Goal: Navigation & Orientation: Find specific page/section

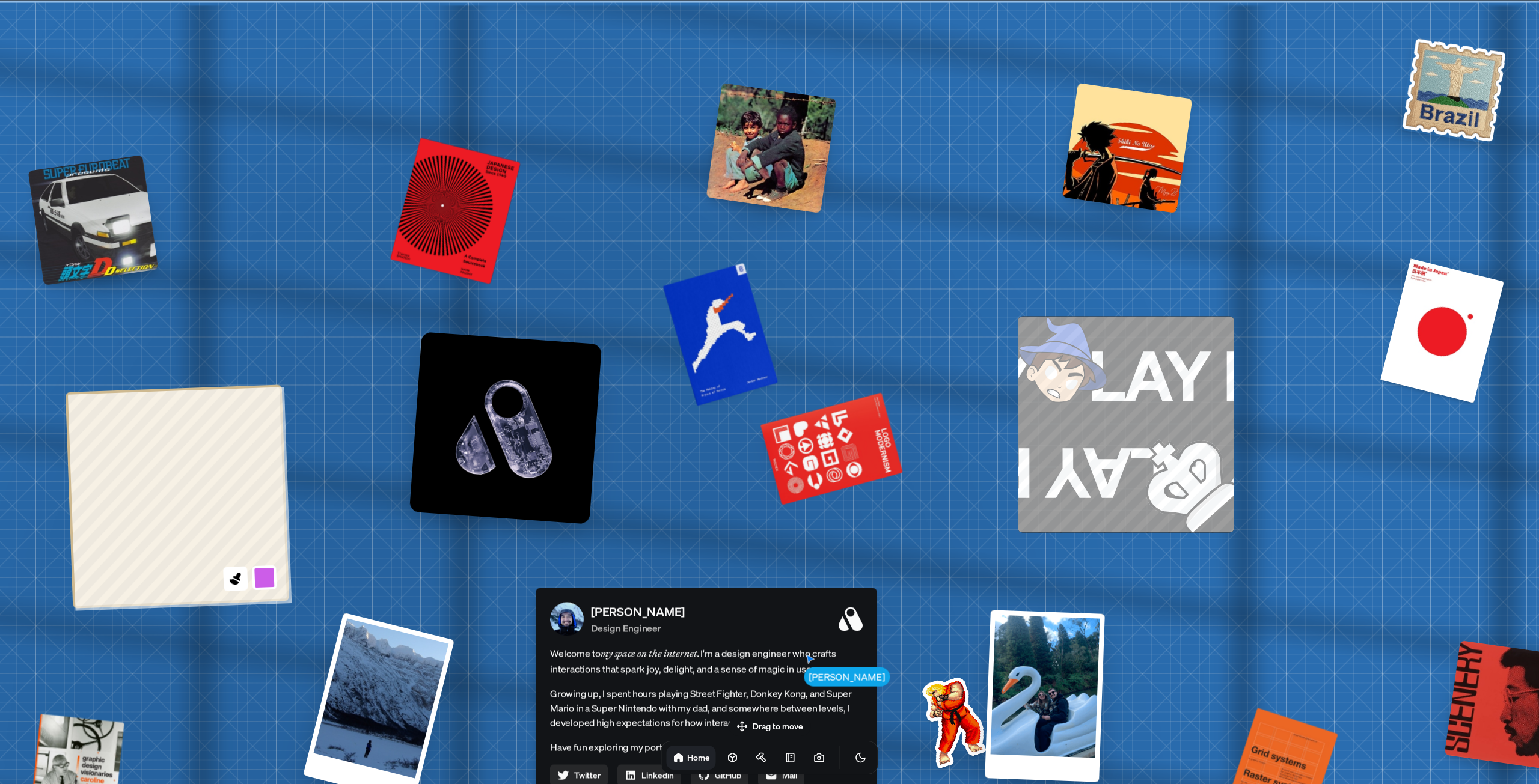
drag, startPoint x: 831, startPoint y: 142, endPoint x: 770, endPoint y: 175, distance: 69.4
click at [770, 175] on div at bounding box center [771, 148] width 131 height 131
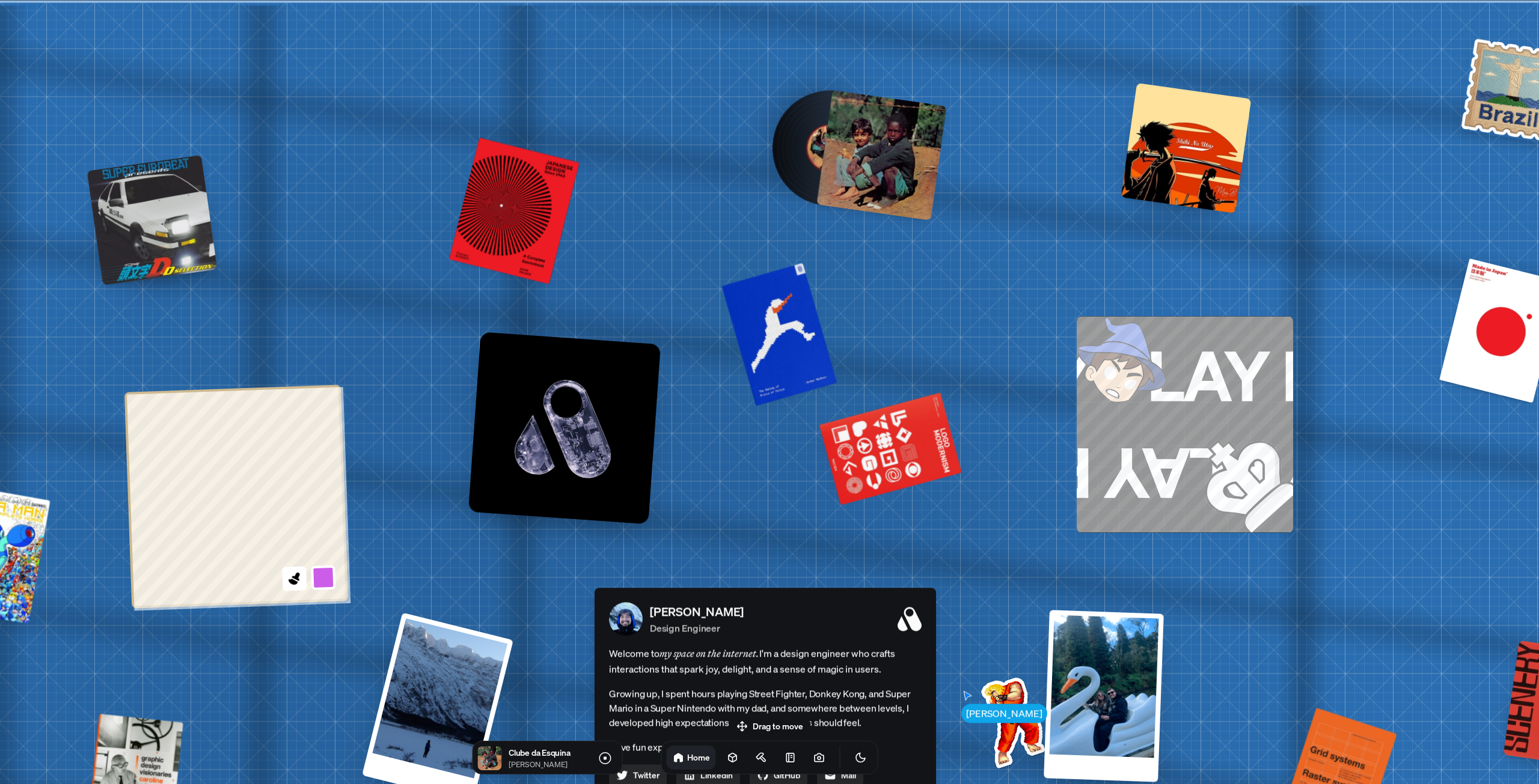
drag, startPoint x: 890, startPoint y: 204, endPoint x: 900, endPoint y: 206, distance: 10.2
click at [900, 206] on div at bounding box center [882, 155] width 131 height 131
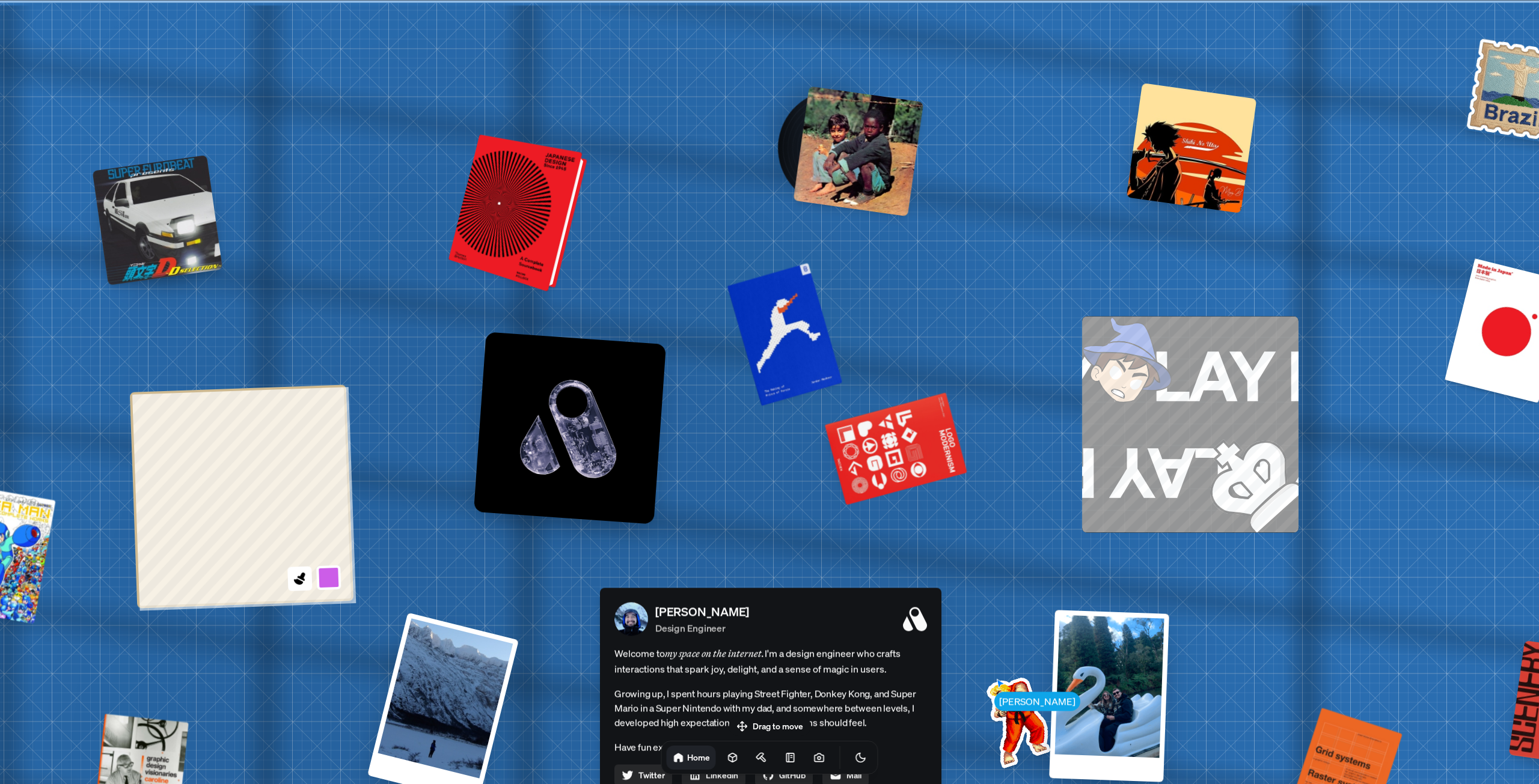
click at [515, 200] on div at bounding box center [520, 213] width 130 height 152
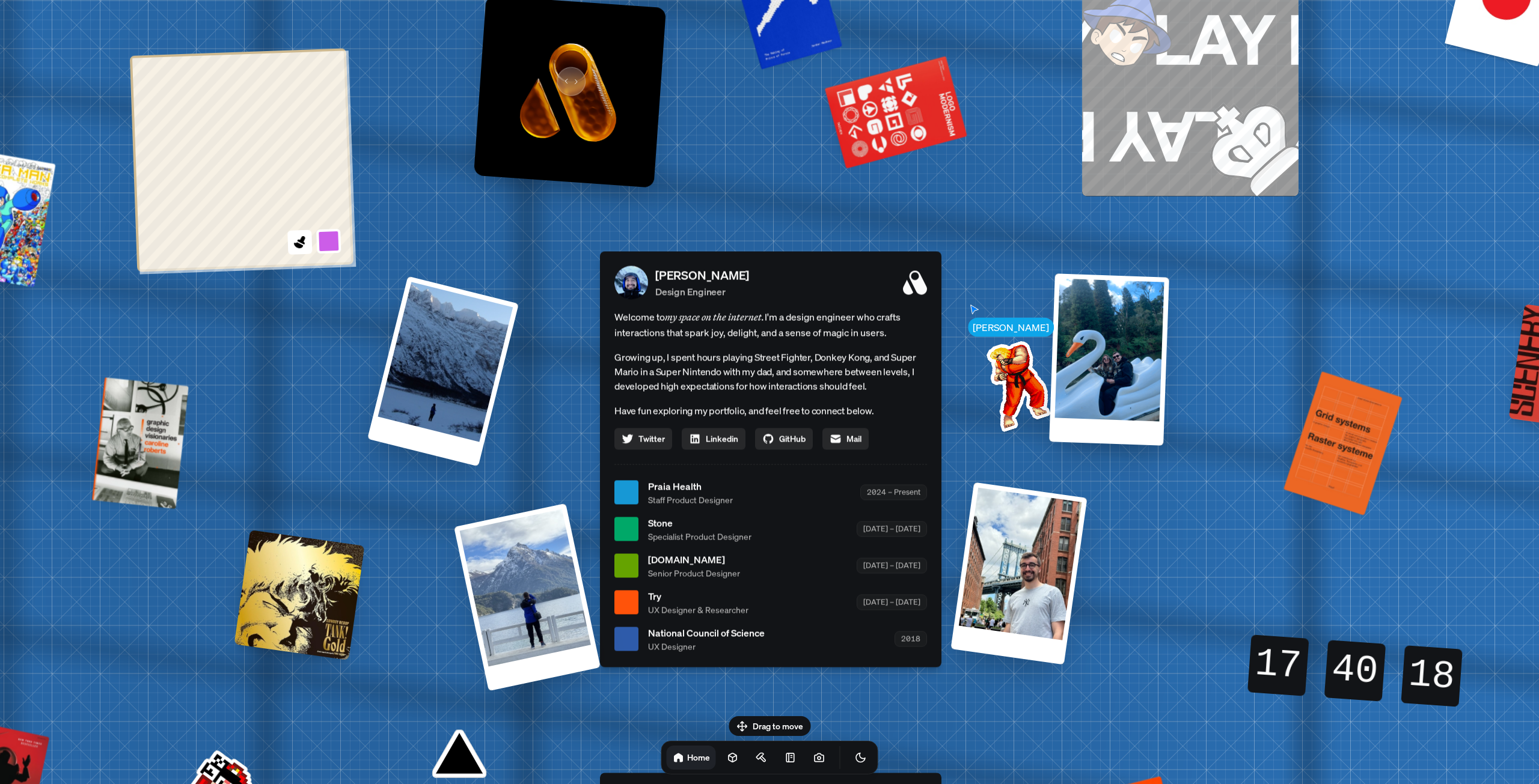
drag, startPoint x: 570, startPoint y: 79, endPoint x: 531, endPoint y: 80, distance: 39.0
click at [531, 80] on img at bounding box center [569, 91] width 192 height 192
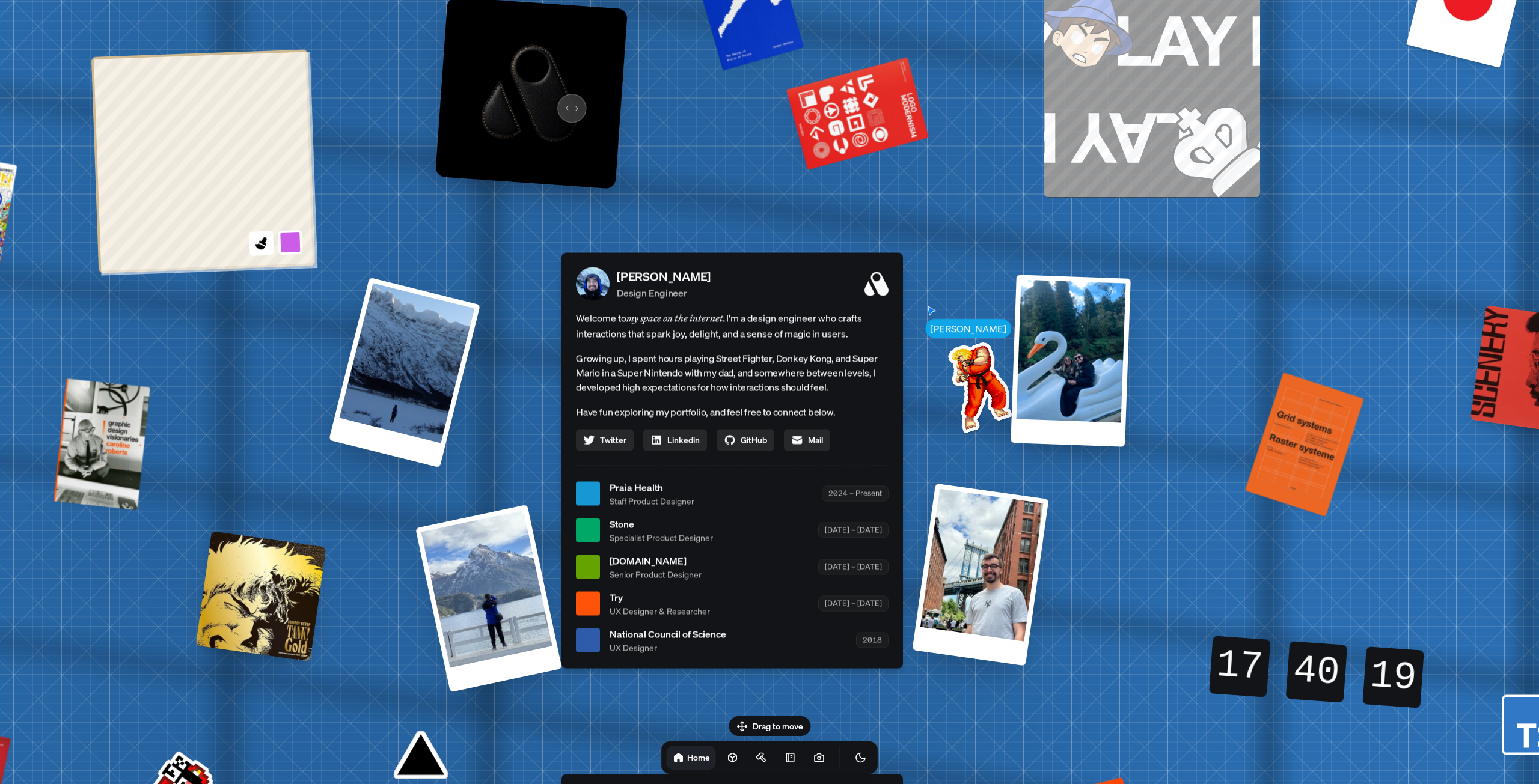
click at [567, 99] on img at bounding box center [530, 92] width 192 height 192
click at [567, 100] on img at bounding box center [530, 92] width 192 height 192
click at [587, 132] on img at bounding box center [530, 92] width 192 height 192
click at [558, 131] on img at bounding box center [530, 92] width 192 height 192
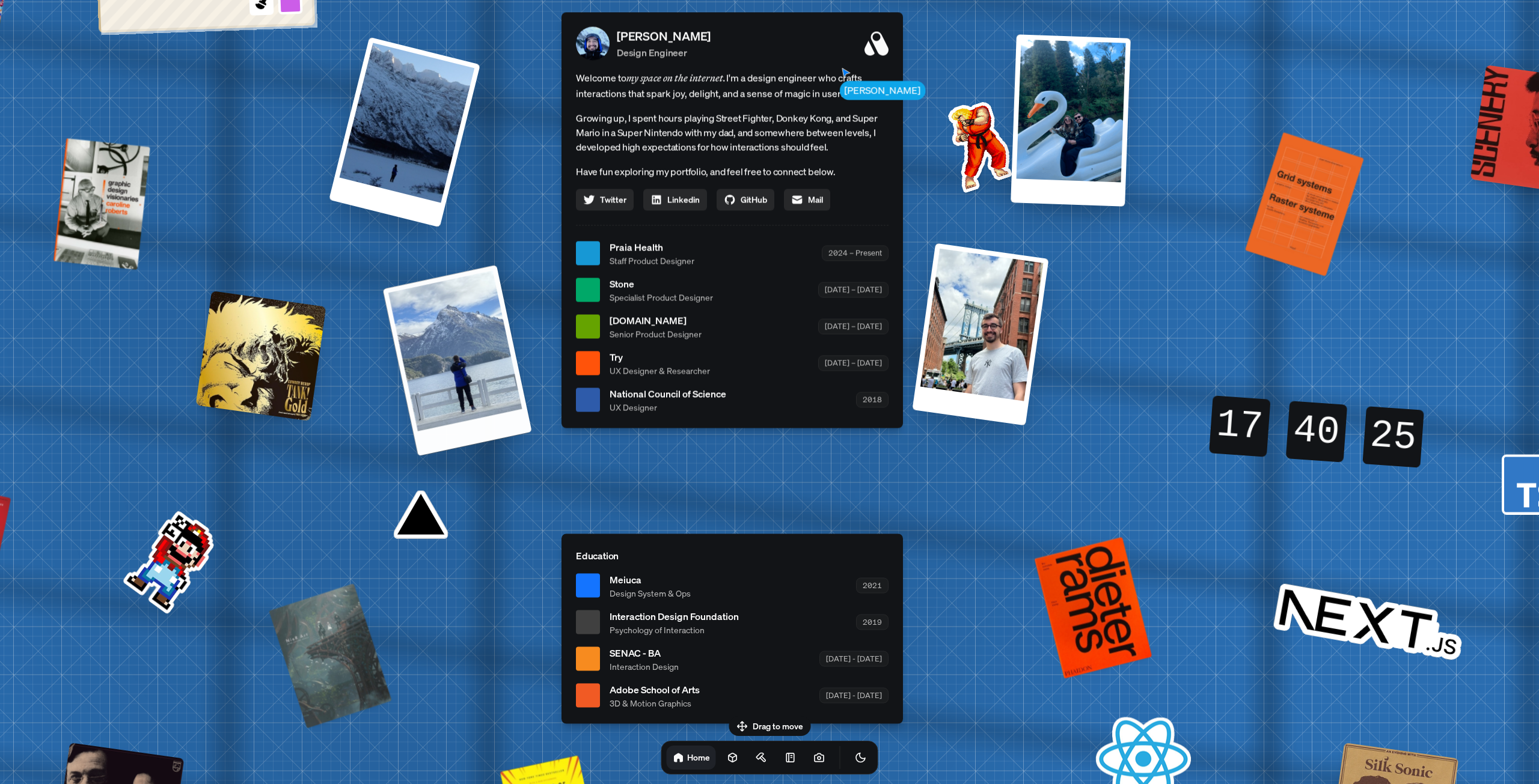
drag, startPoint x: 497, startPoint y: 372, endPoint x: 448, endPoint y: 363, distance: 49.8
click at [448, 364] on div at bounding box center [457, 360] width 150 height 192
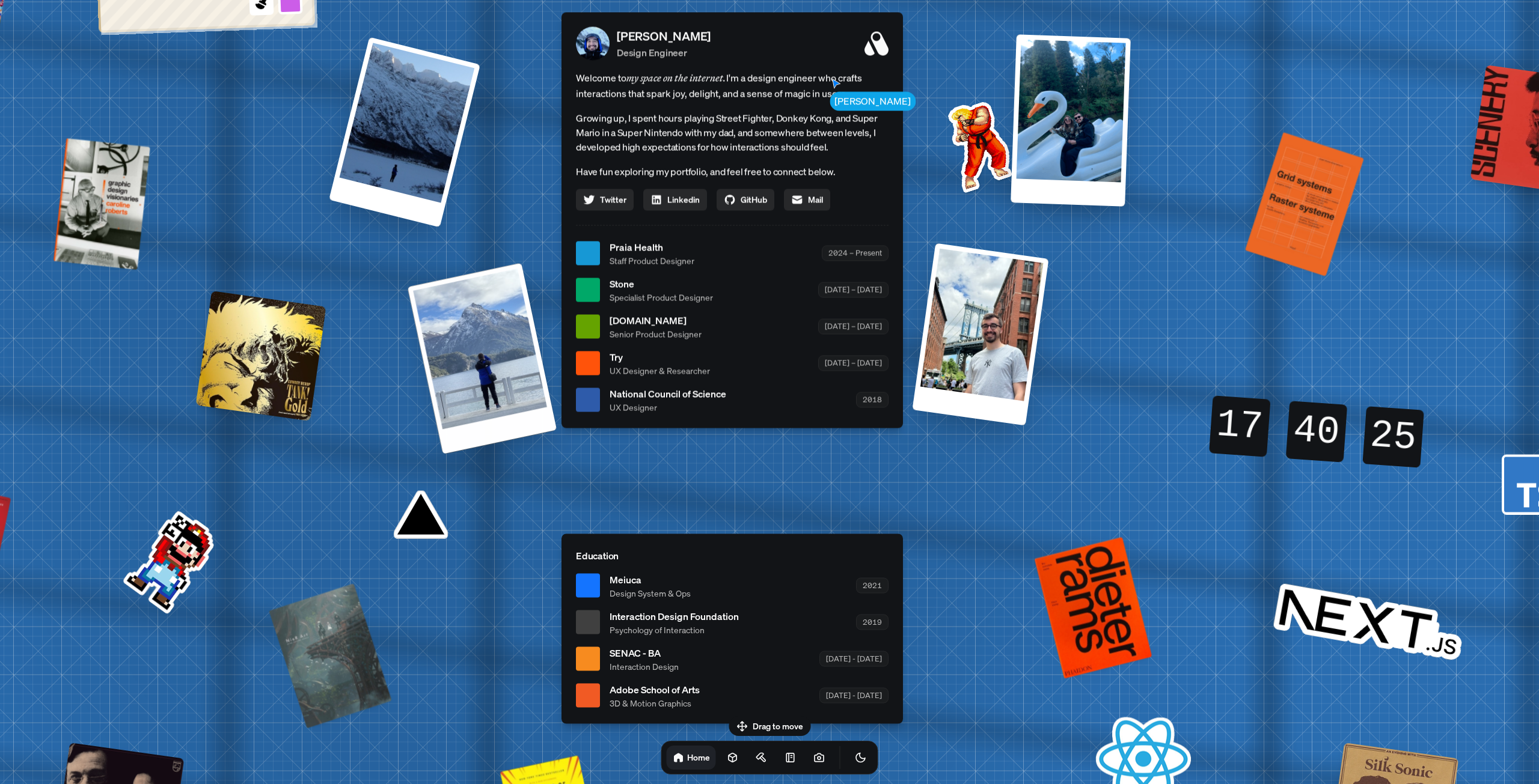
drag, startPoint x: 478, startPoint y: 378, endPoint x: 371, endPoint y: 322, distance: 120.8
click at [407, 325] on div at bounding box center [482, 358] width 150 height 192
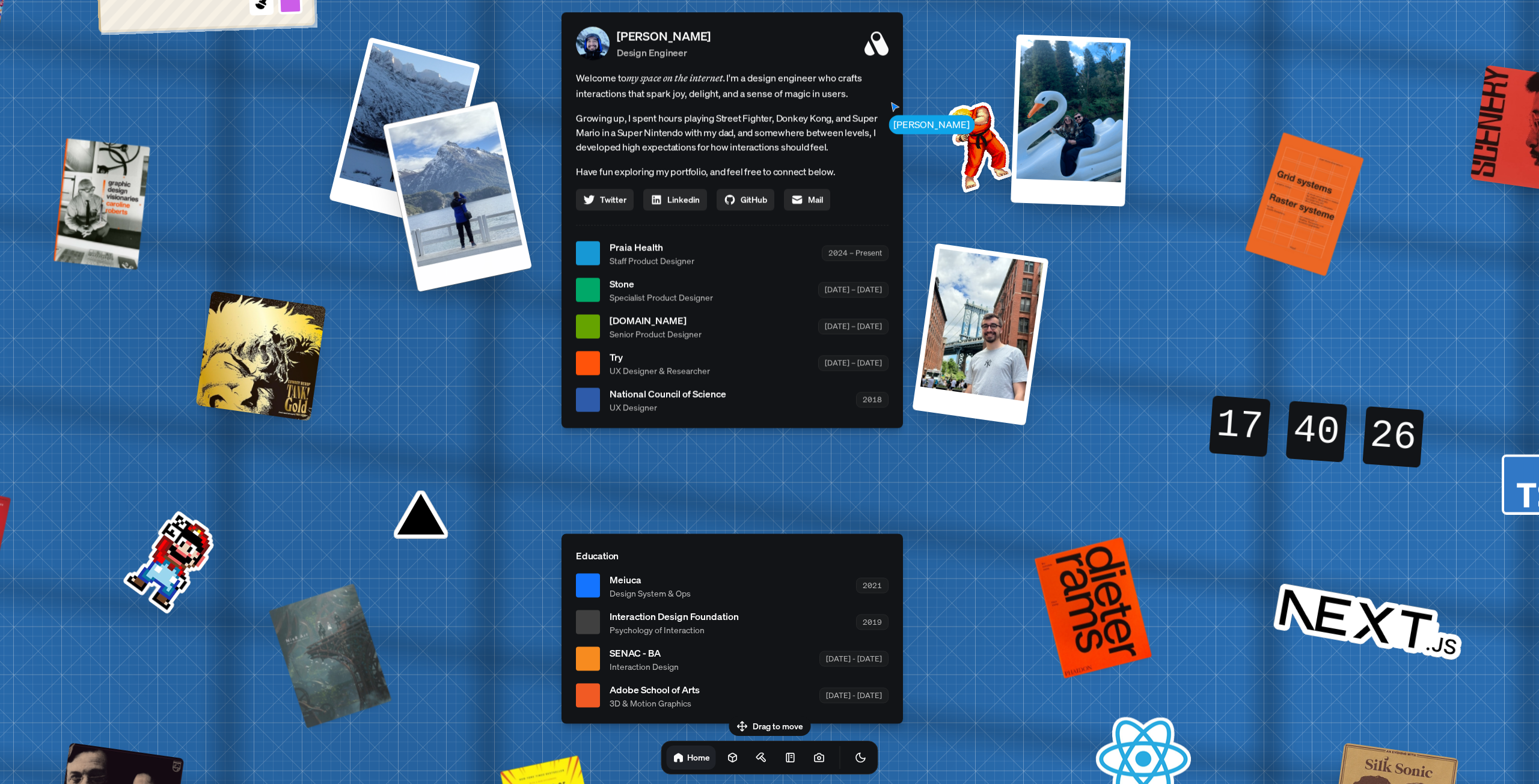
drag, startPoint x: 489, startPoint y: 327, endPoint x: 505, endPoint y: 140, distance: 187.7
click at [505, 142] on div at bounding box center [457, 196] width 150 height 192
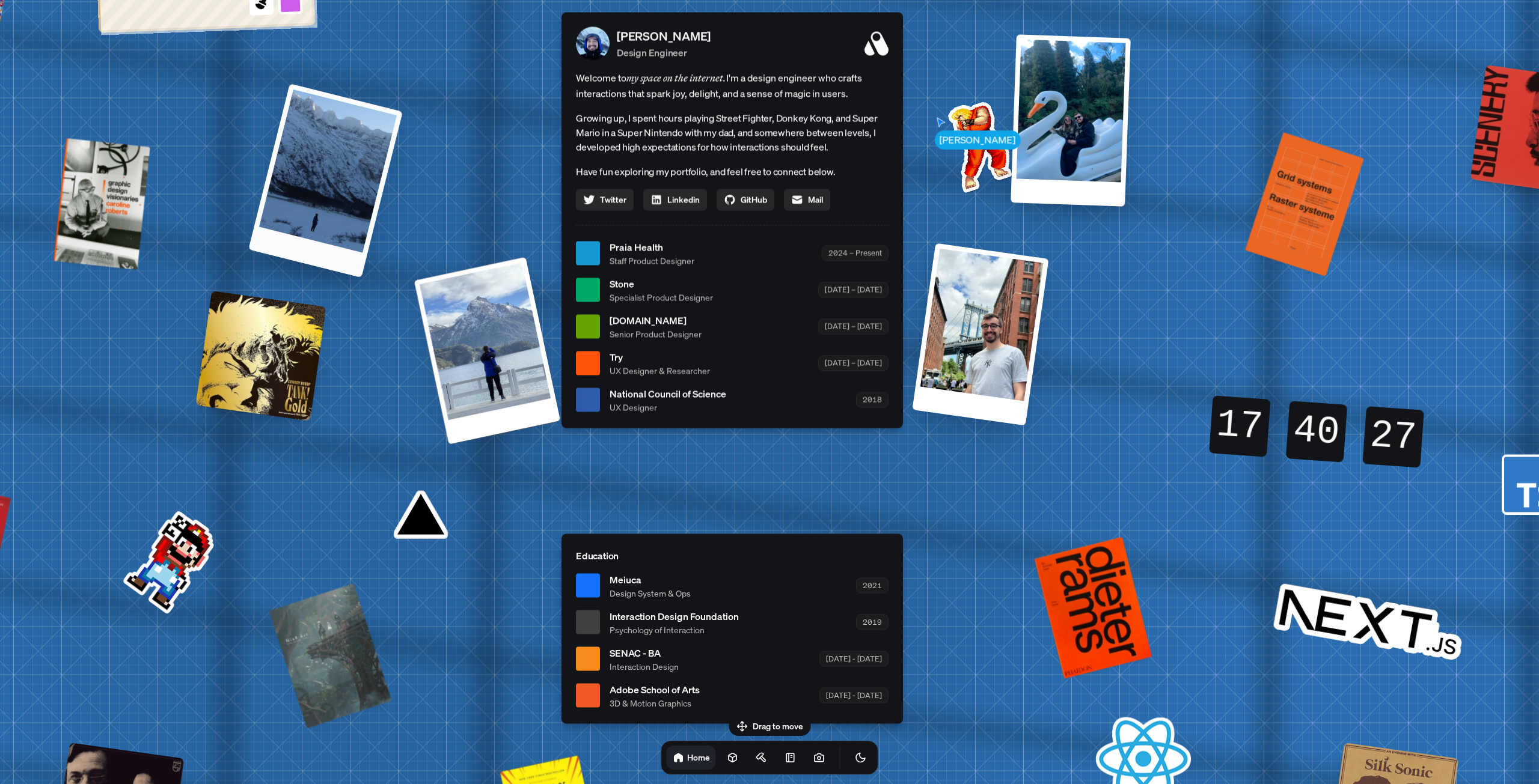
drag, startPoint x: 398, startPoint y: 146, endPoint x: 310, endPoint y: 230, distance: 121.7
click at [316, 210] on div at bounding box center [325, 180] width 154 height 194
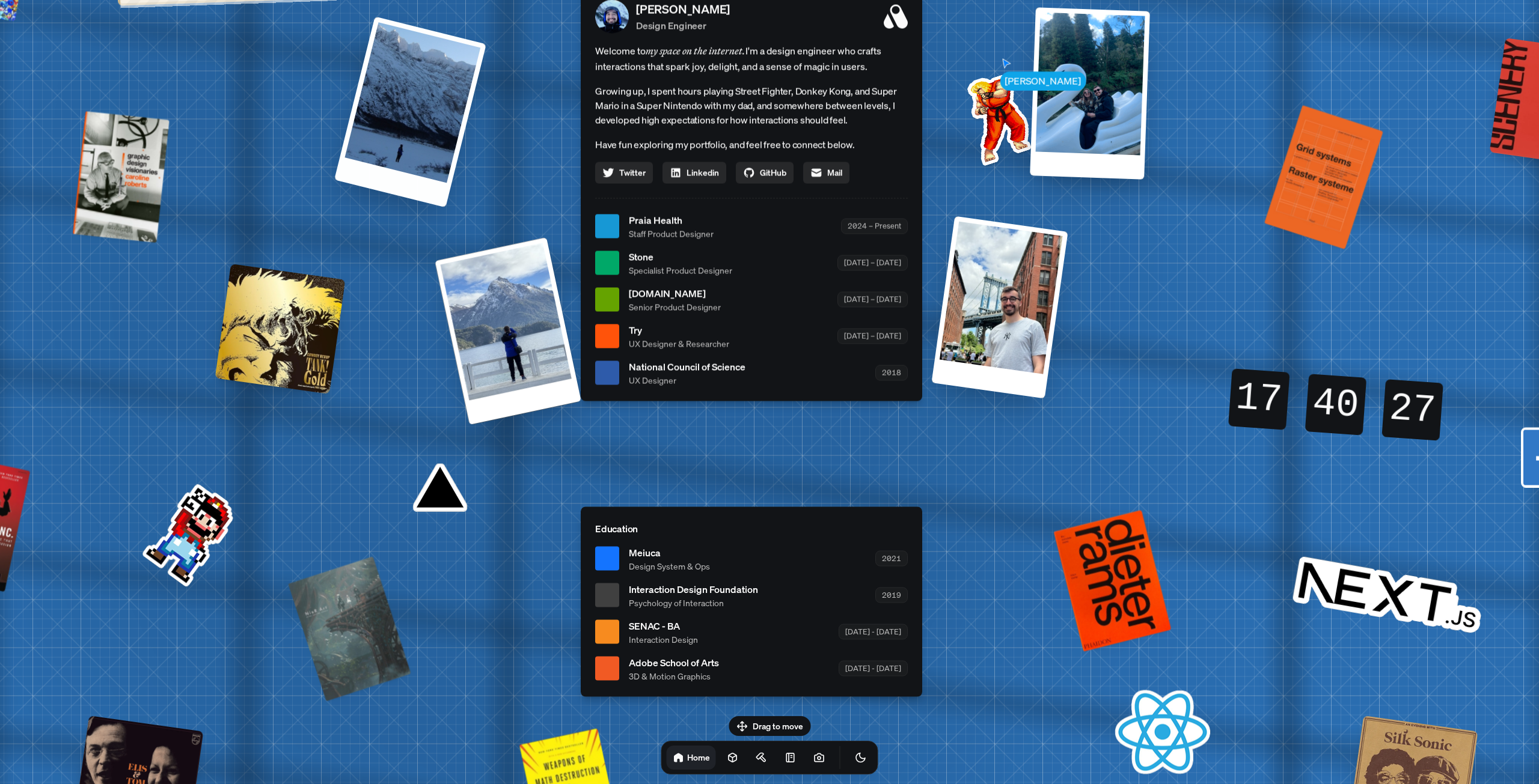
drag, startPoint x: 359, startPoint y: 190, endPoint x: 418, endPoint y: 124, distance: 88.5
click at [400, 133] on div "[PERSON_NAME] [PERSON_NAME] Design Engineer Welcome to my space on the internet…" at bounding box center [754, 226] width 1798 height 1574
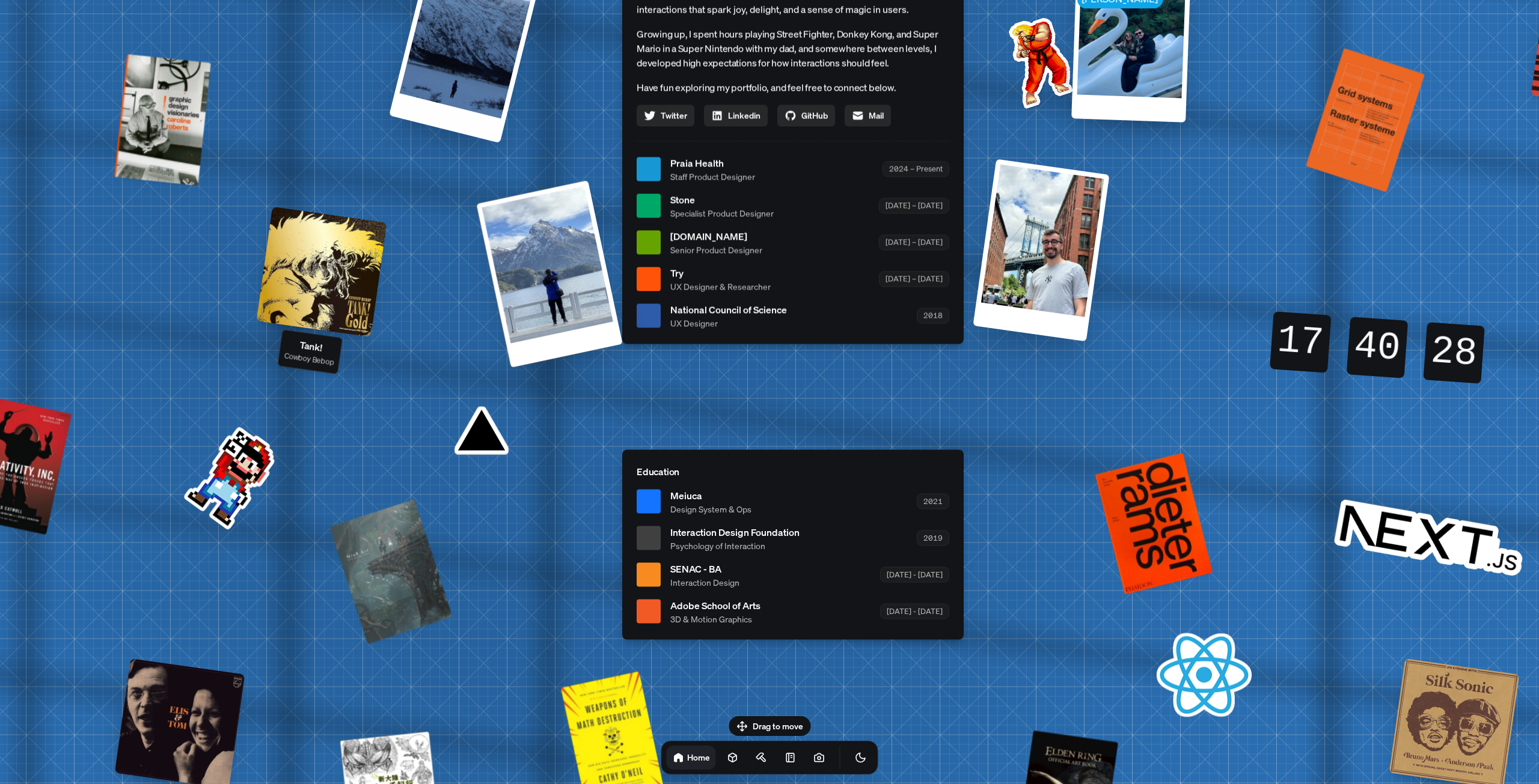
drag, startPoint x: 308, startPoint y: 208, endPoint x: 292, endPoint y: 173, distance: 38.5
click at [292, 207] on div at bounding box center [322, 272] width 131 height 131
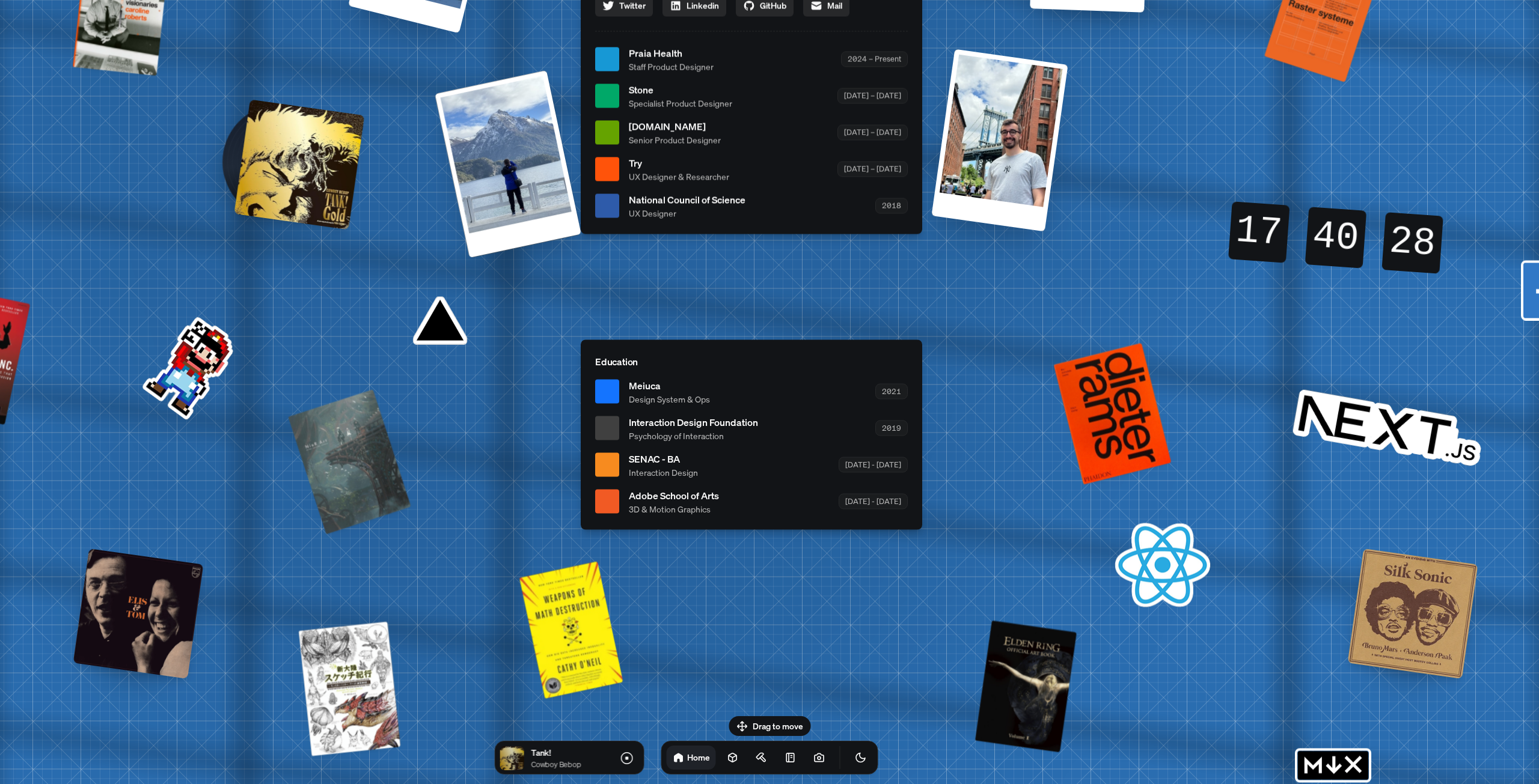
drag, startPoint x: 435, startPoint y: 315, endPoint x: 377, endPoint y: 222, distance: 109.6
click at [381, 226] on div "[PERSON_NAME] [PERSON_NAME] Design Engineer Welcome to my space on the internet…" at bounding box center [754, 59] width 1798 height 1574
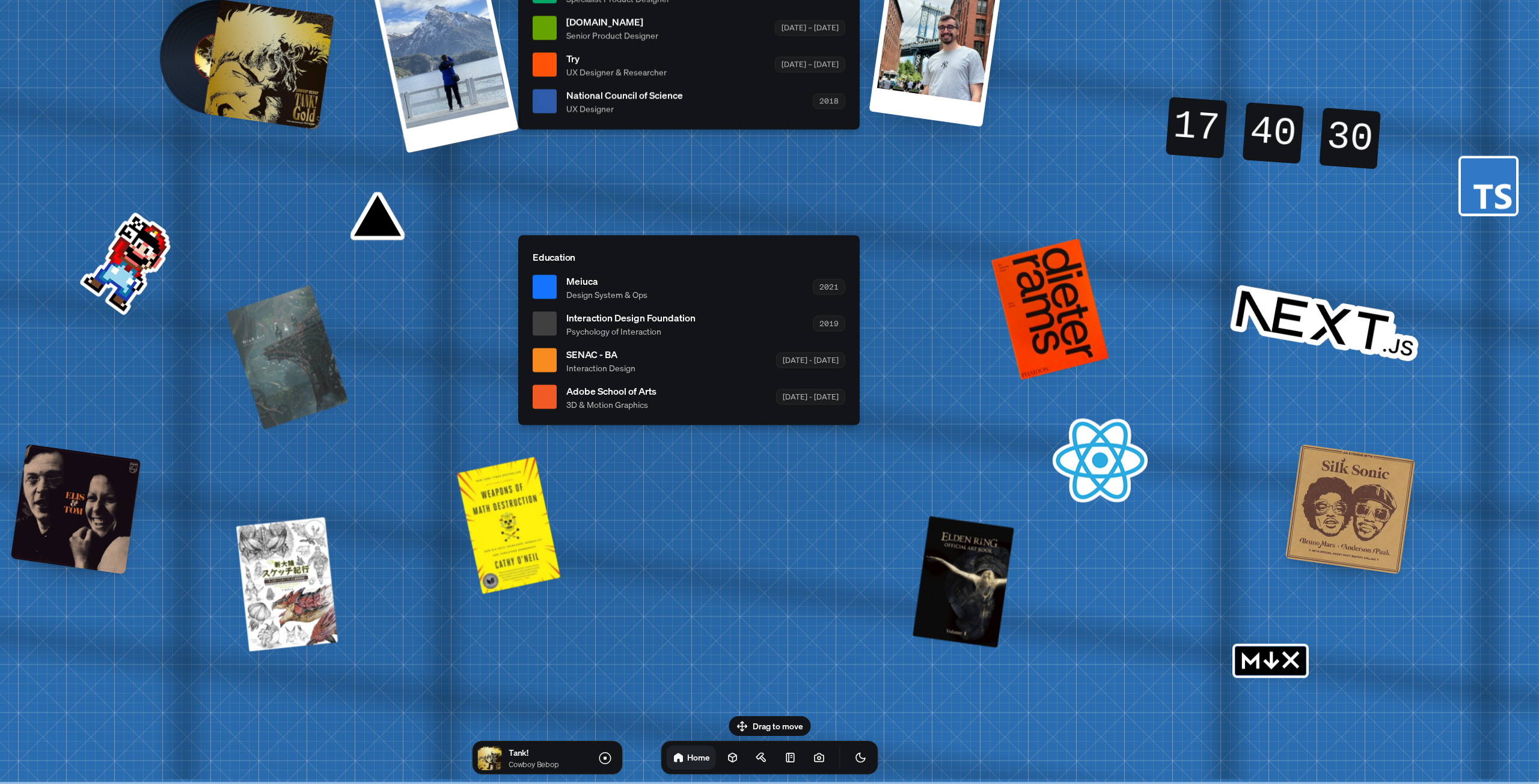
drag, startPoint x: 659, startPoint y: 520, endPoint x: 630, endPoint y: 295, distance: 226.9
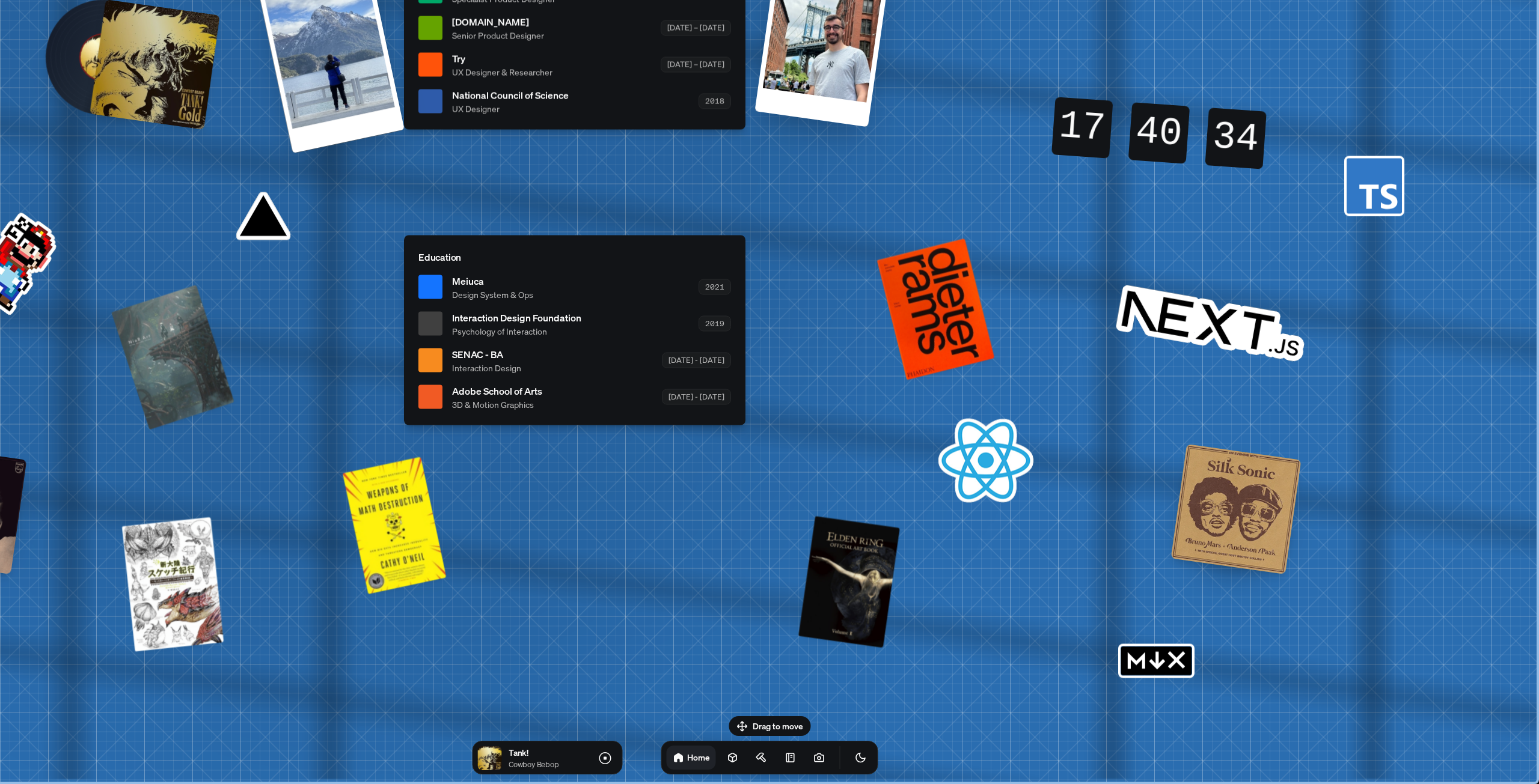
drag, startPoint x: 436, startPoint y: 550, endPoint x: 252, endPoint y: 427, distance: 221.3
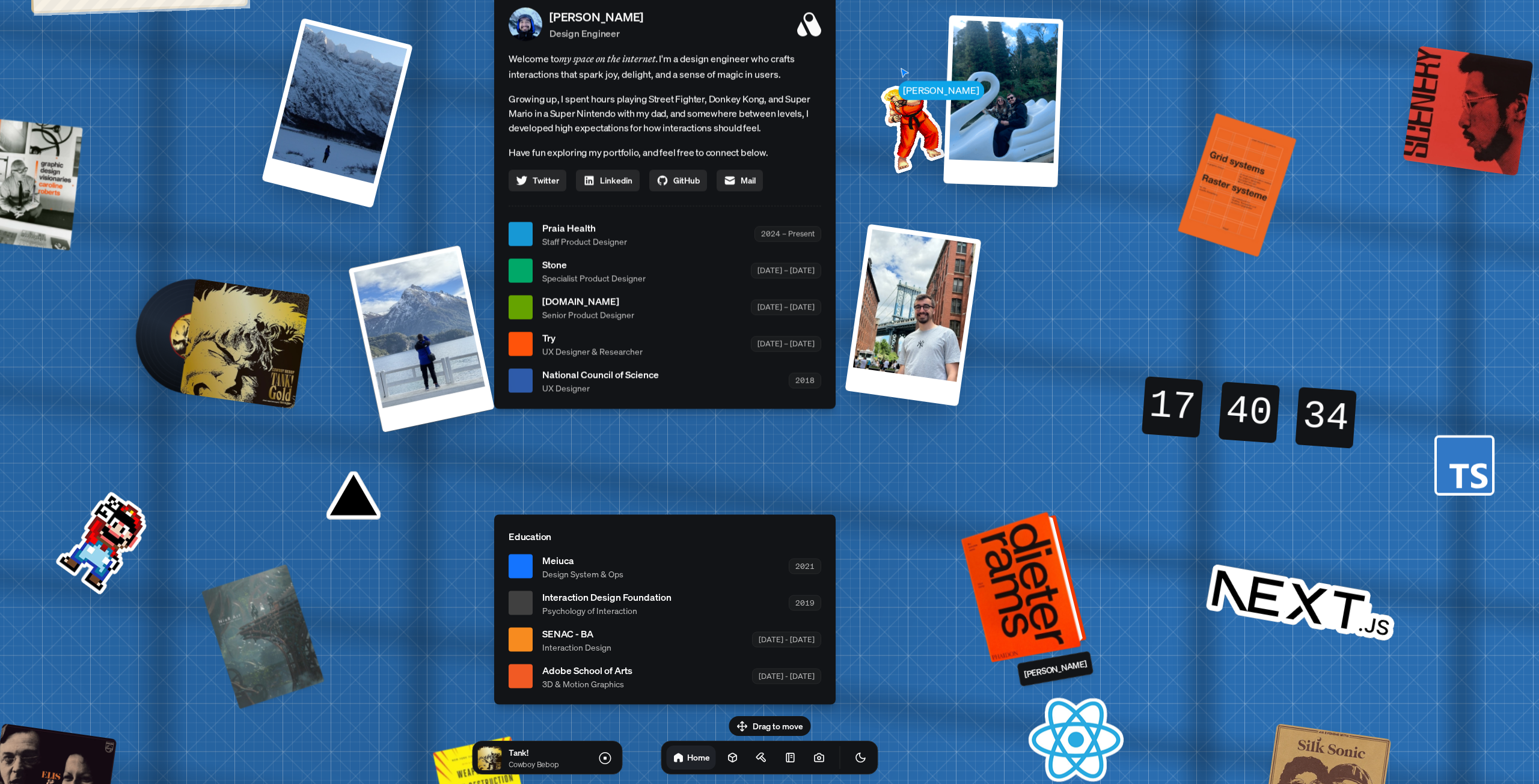
drag, startPoint x: 925, startPoint y: 301, endPoint x: 1032, endPoint y: 595, distance: 312.9
click at [1029, 606] on div at bounding box center [1026, 585] width 117 height 145
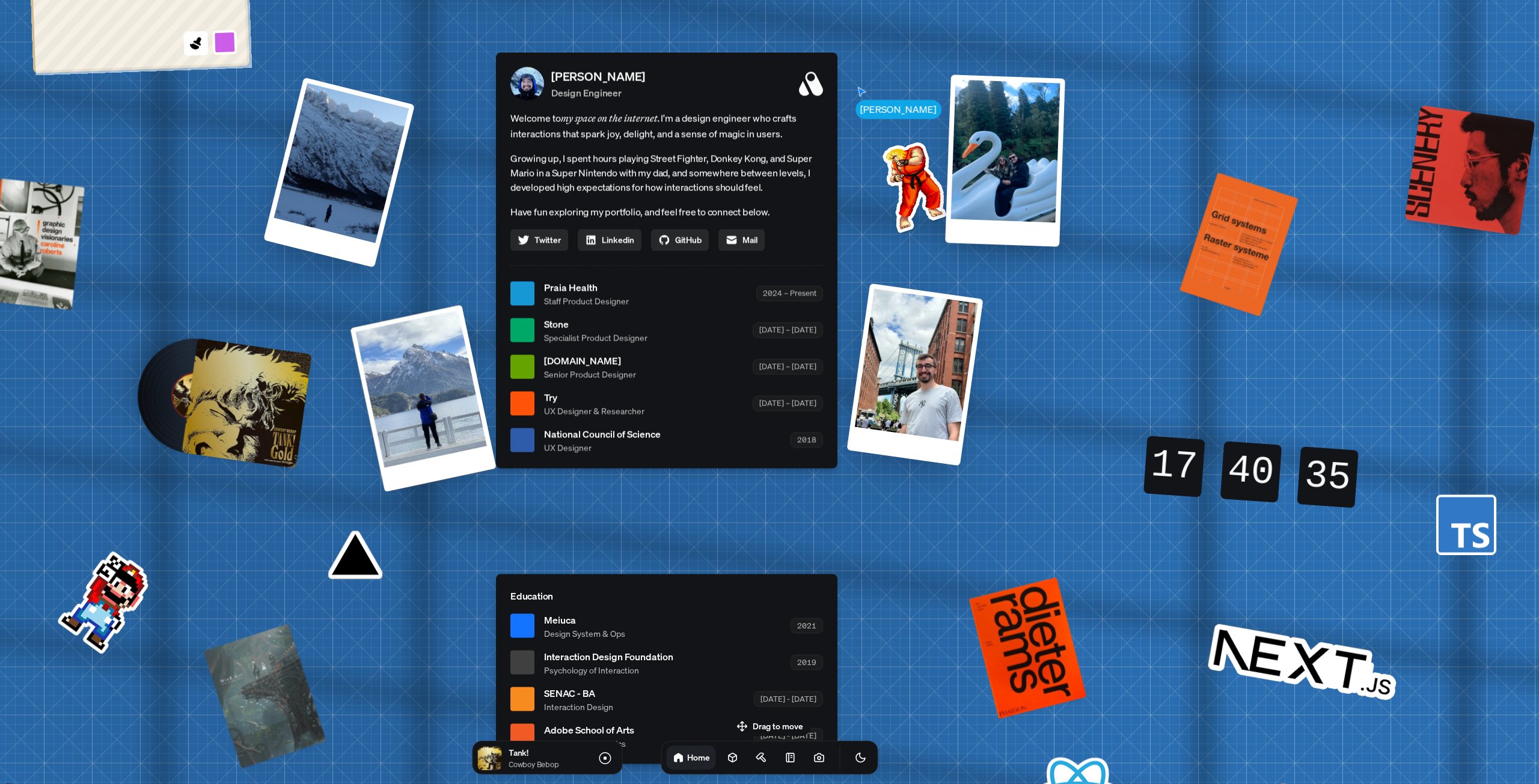
drag, startPoint x: 1039, startPoint y: 310, endPoint x: 1001, endPoint y: 422, distance: 118.3
click at [1001, 420] on div "[PERSON_NAME] [PERSON_NAME] Design Engineer Welcome to my space on the internet…" at bounding box center [669, 293] width 1798 height 1574
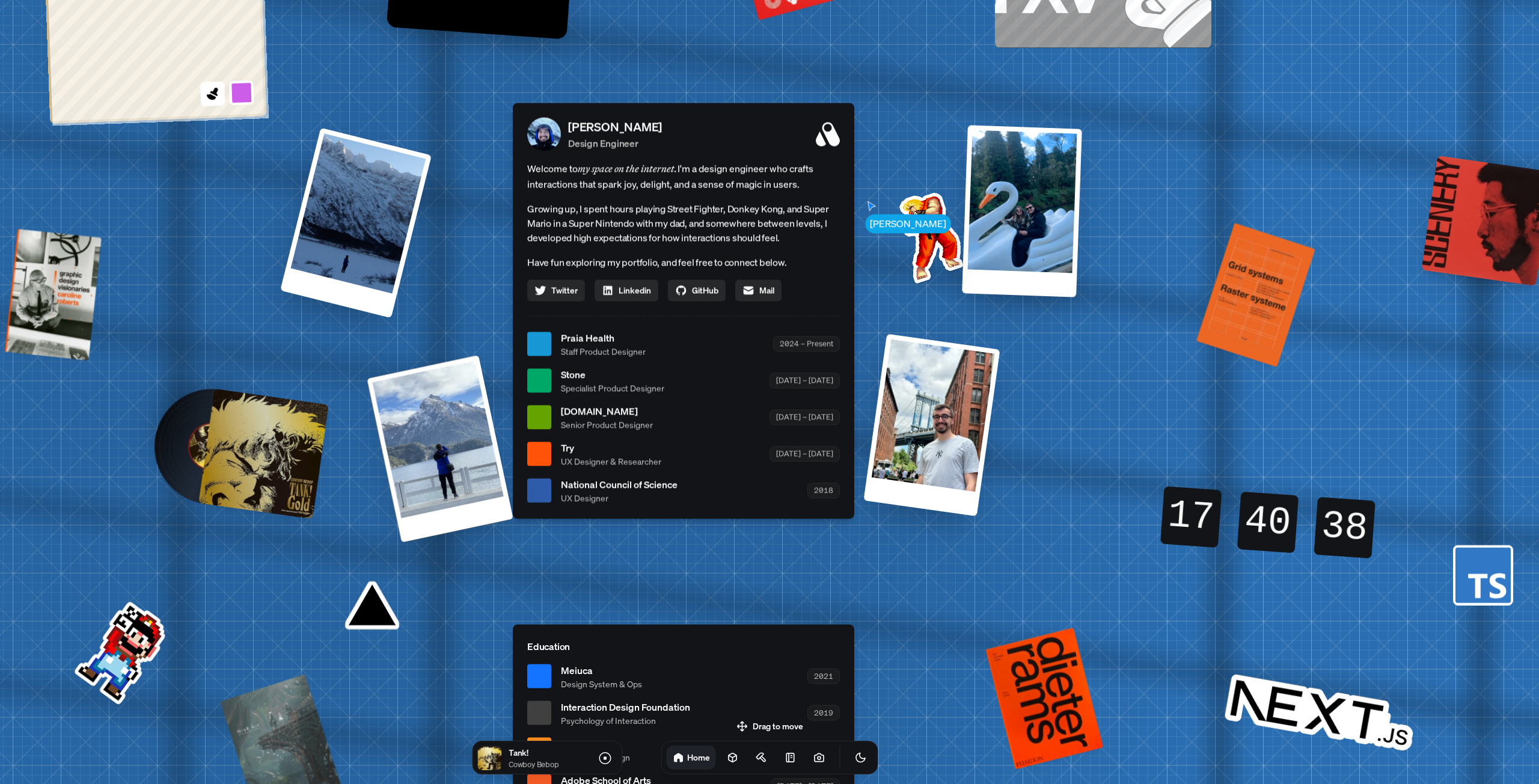
drag, startPoint x: 727, startPoint y: 261, endPoint x: 782, endPoint y: 194, distance: 86.7
click at [782, 194] on div "Welcome to my space on the internet. I'm a design engineer who crafts interacti…" at bounding box center [683, 231] width 313 height 141
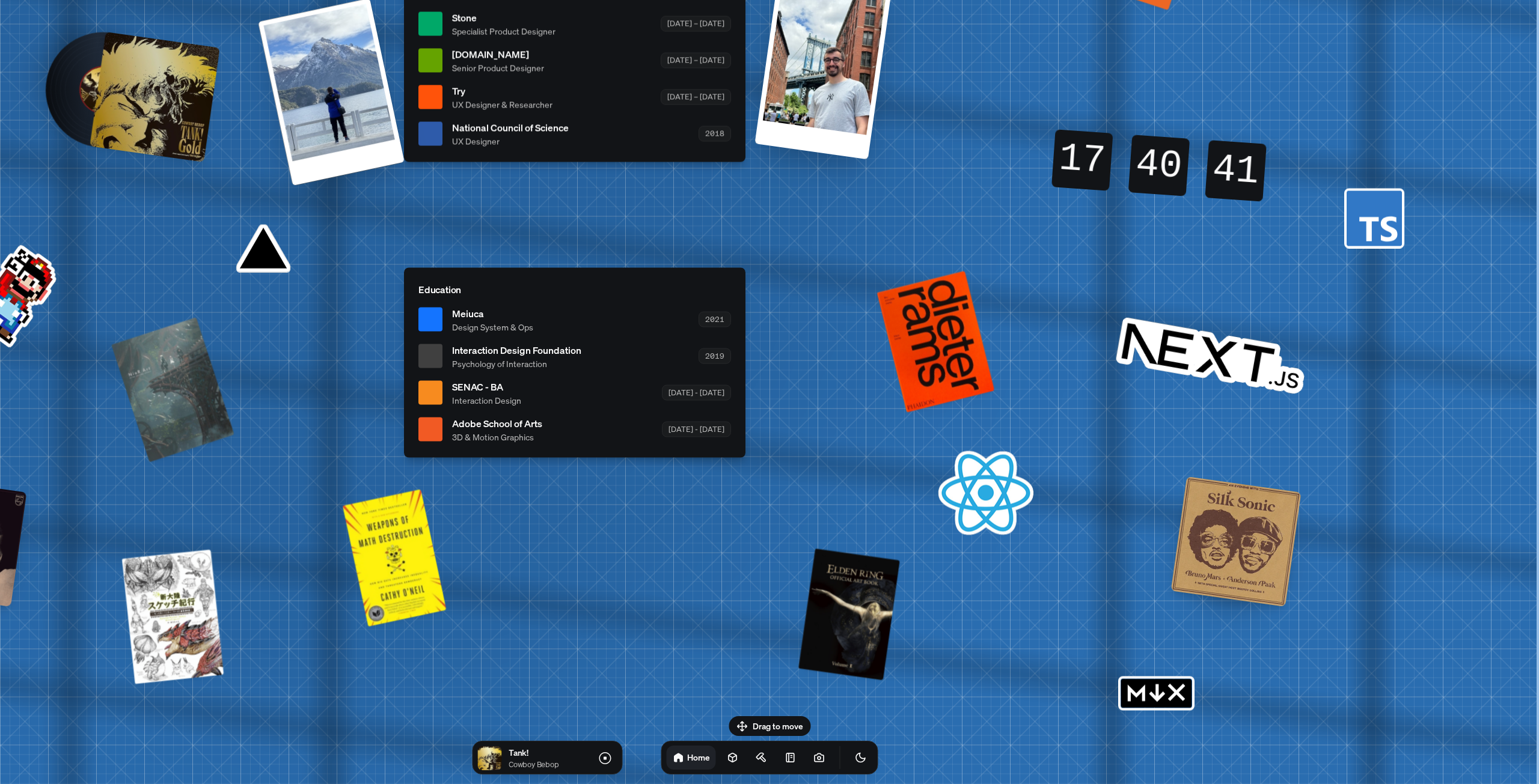
drag, startPoint x: 1003, startPoint y: 470, endPoint x: 642, endPoint y: 140, distance: 489.1
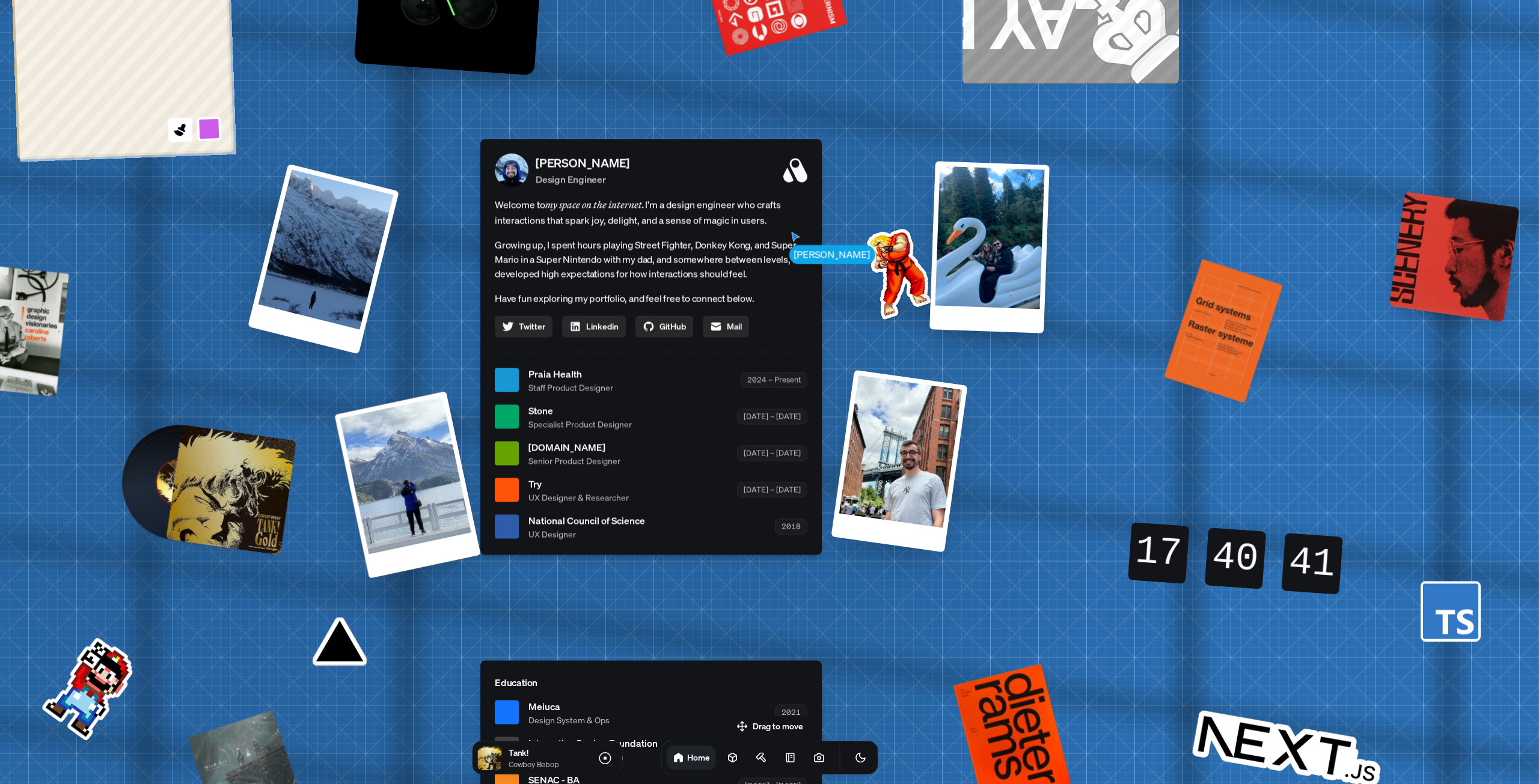
drag, startPoint x: 803, startPoint y: 347, endPoint x: 844, endPoint y: 608, distance: 264.2
click at [844, 608] on div "[PERSON_NAME] [PERSON_NAME] Design Engineer Welcome to my space on the internet…" at bounding box center [654, 380] width 1798 height 1574
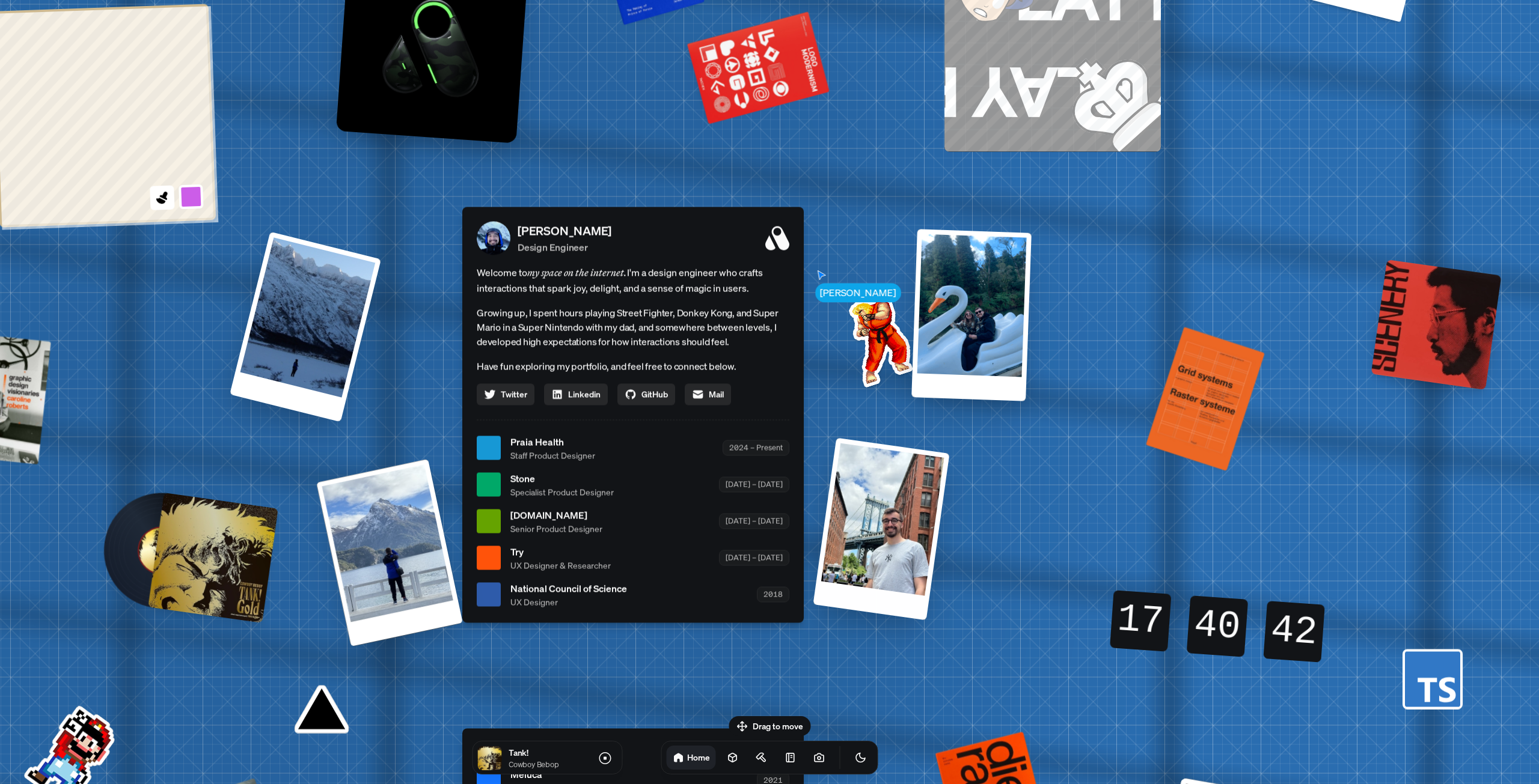
drag, startPoint x: 974, startPoint y: 358, endPoint x: 958, endPoint y: 411, distance: 55.4
click at [958, 411] on div "[PERSON_NAME] [PERSON_NAME] Design Engineer Welcome to my space on the internet…" at bounding box center [635, 448] width 1798 height 1574
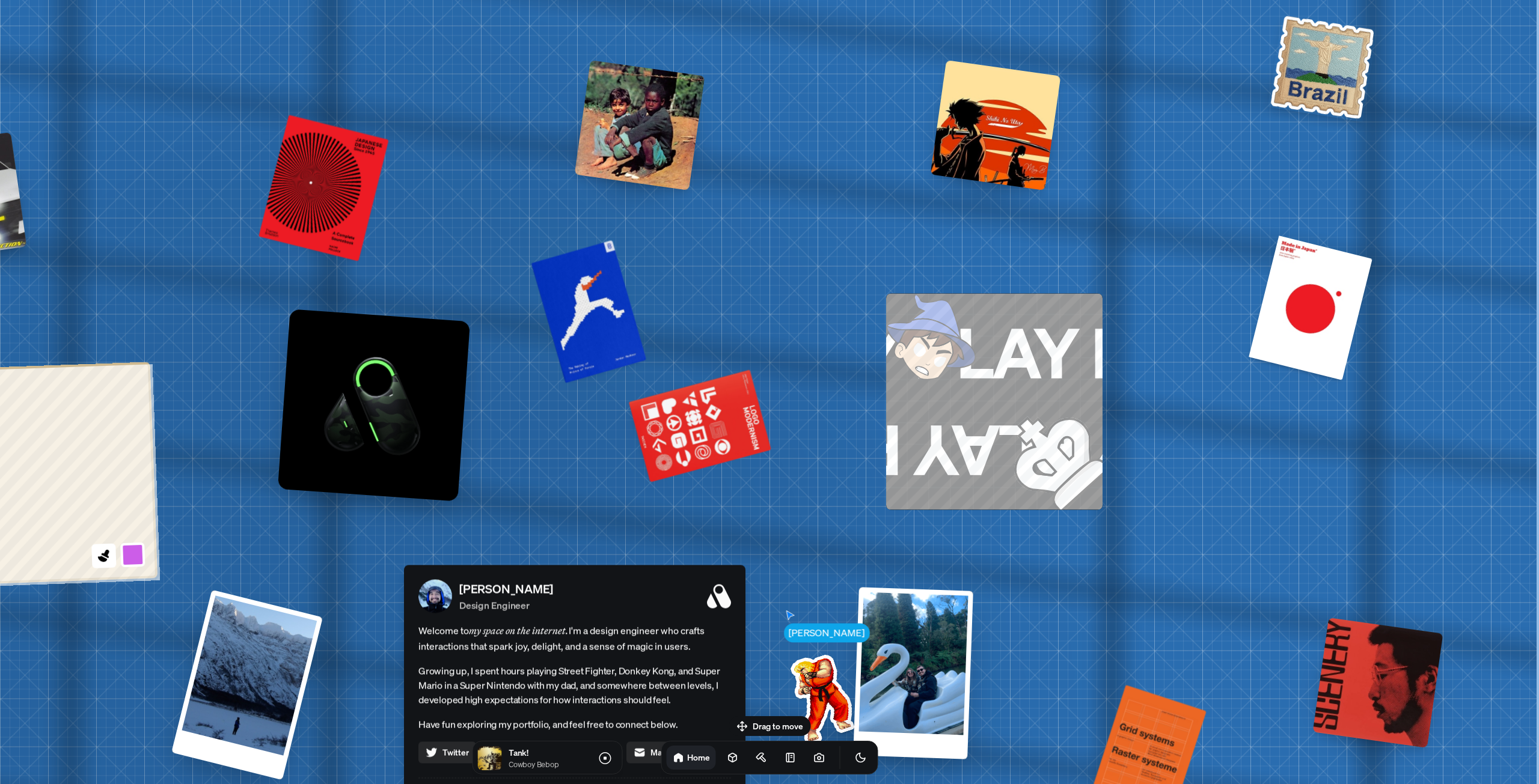
drag, startPoint x: 1151, startPoint y: 228, endPoint x: 965, endPoint y: 585, distance: 402.5
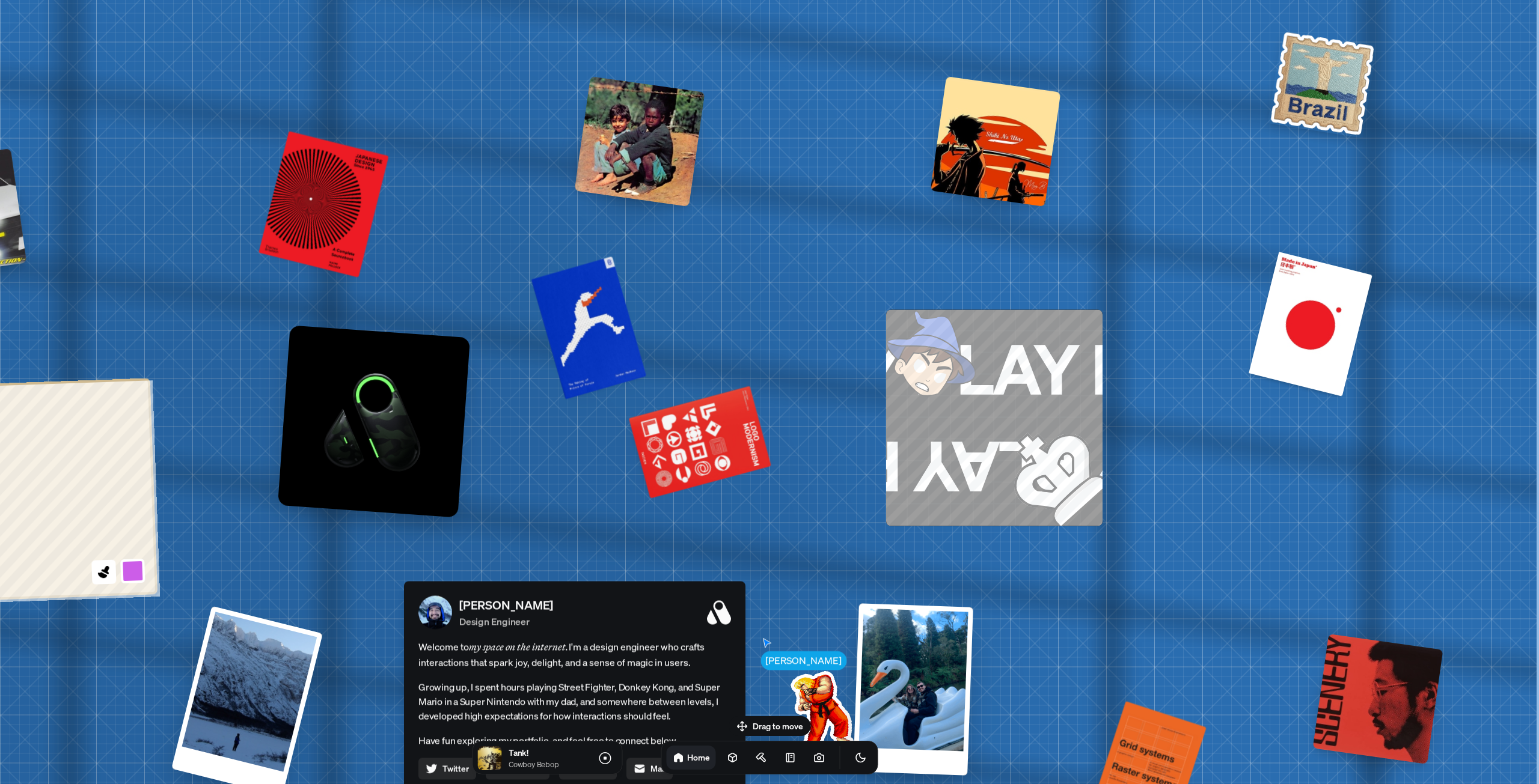
drag, startPoint x: 1037, startPoint y: 257, endPoint x: 972, endPoint y: 597, distance: 346.2
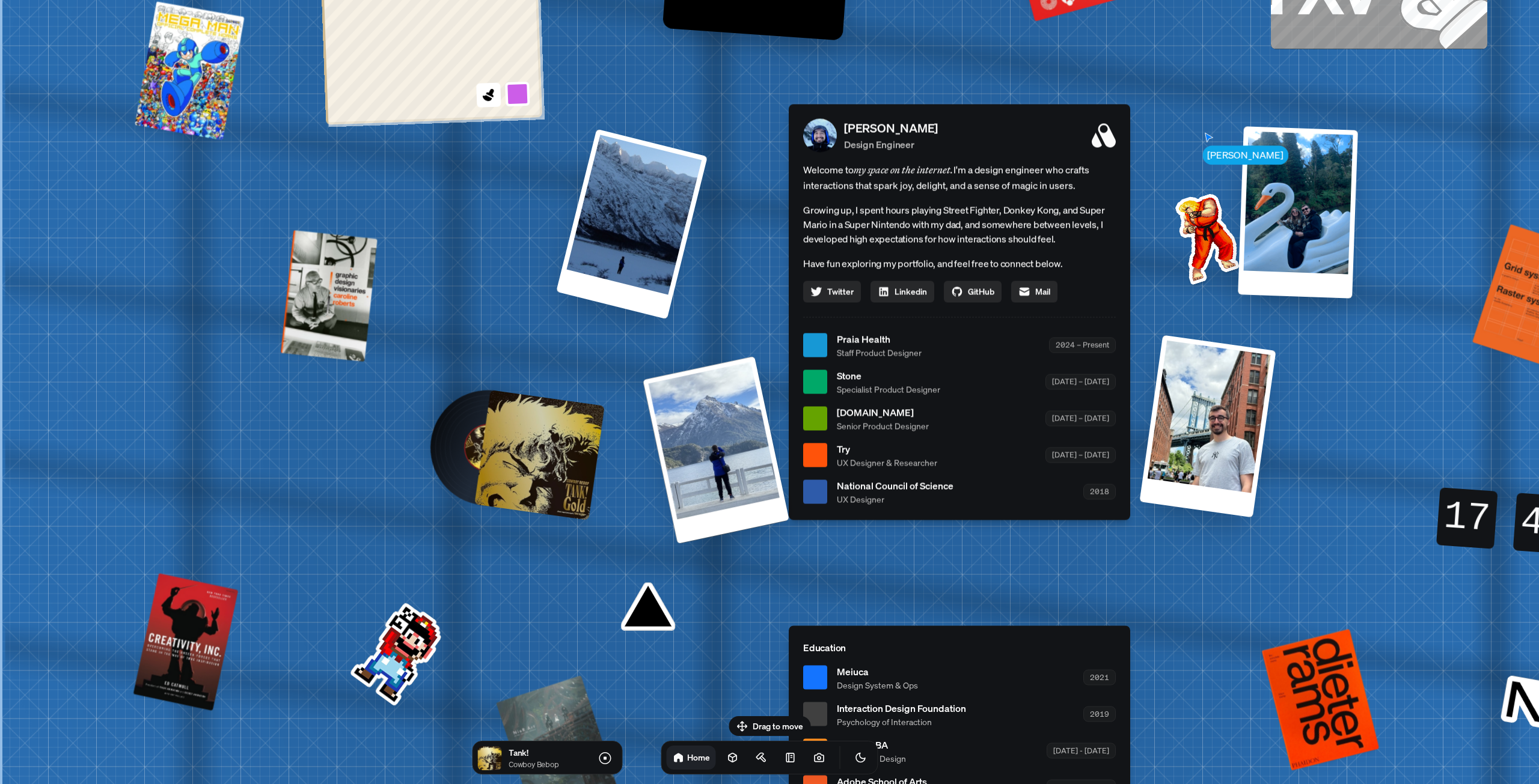
drag, startPoint x: 701, startPoint y: 499, endPoint x: 1310, endPoint y: 84, distance: 737.0
click at [1313, 84] on div "[PERSON_NAME] [PERSON_NAME] Design Engineer Welcome to my space on the internet…" at bounding box center [962, 345] width 1798 height 1574
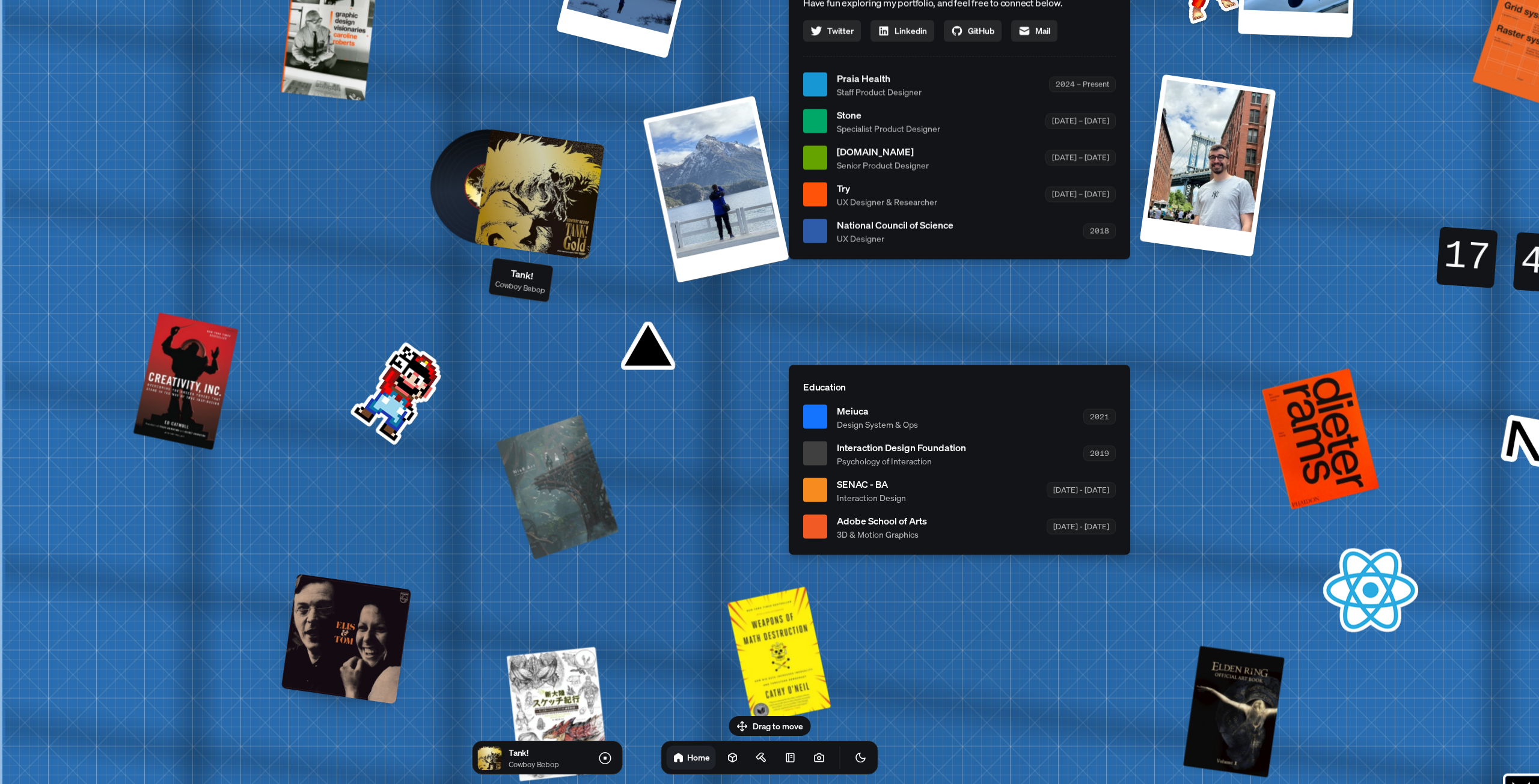
drag, startPoint x: 521, startPoint y: 426, endPoint x: 636, endPoint y: 91, distance: 354.2
click at [636, 92] on div "[PERSON_NAME] [PERSON_NAME] Design Engineer Welcome to my space on the internet…" at bounding box center [962, 85] width 1798 height 1574
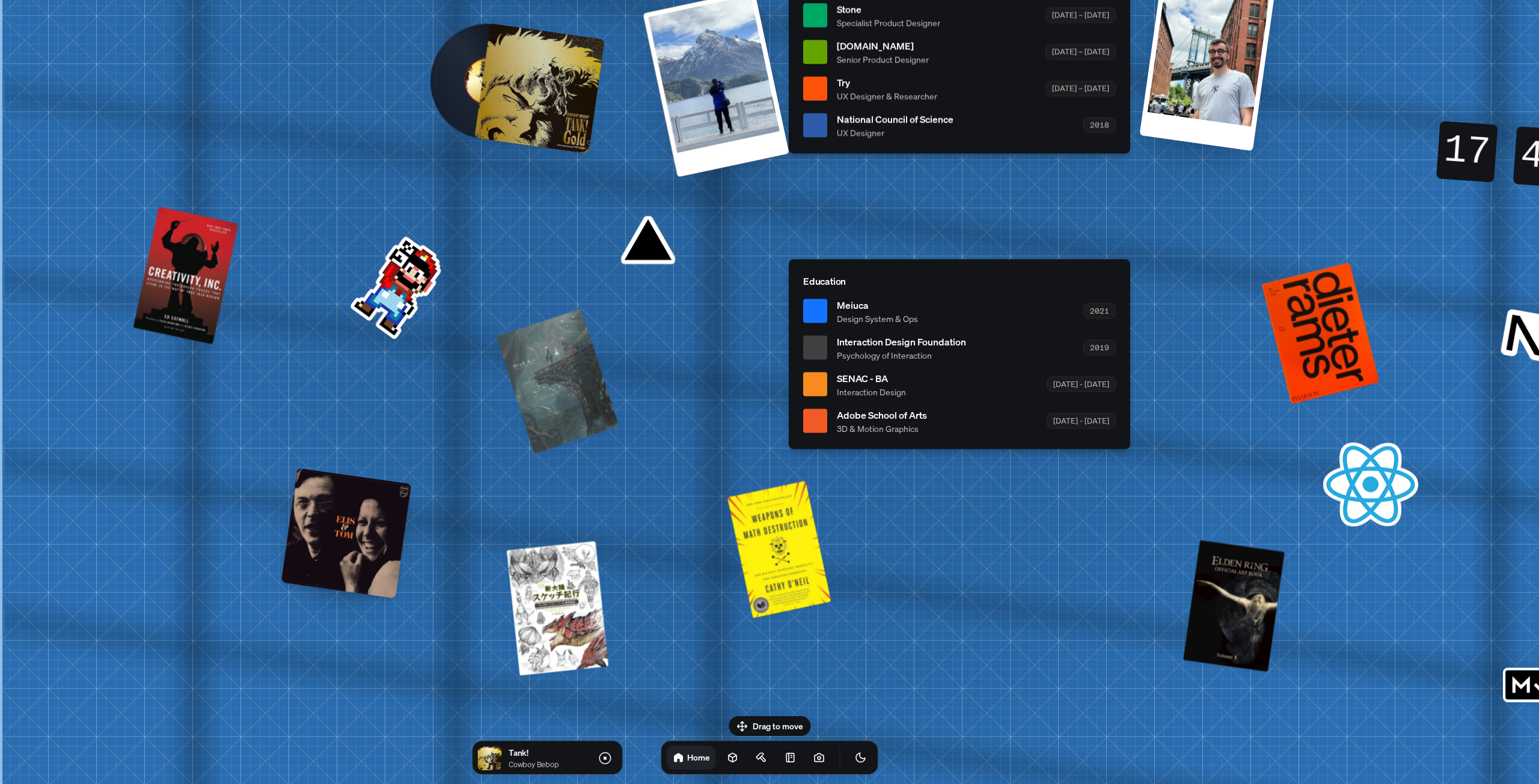
drag, startPoint x: 662, startPoint y: 427, endPoint x: 631, endPoint y: 124, distance: 304.6
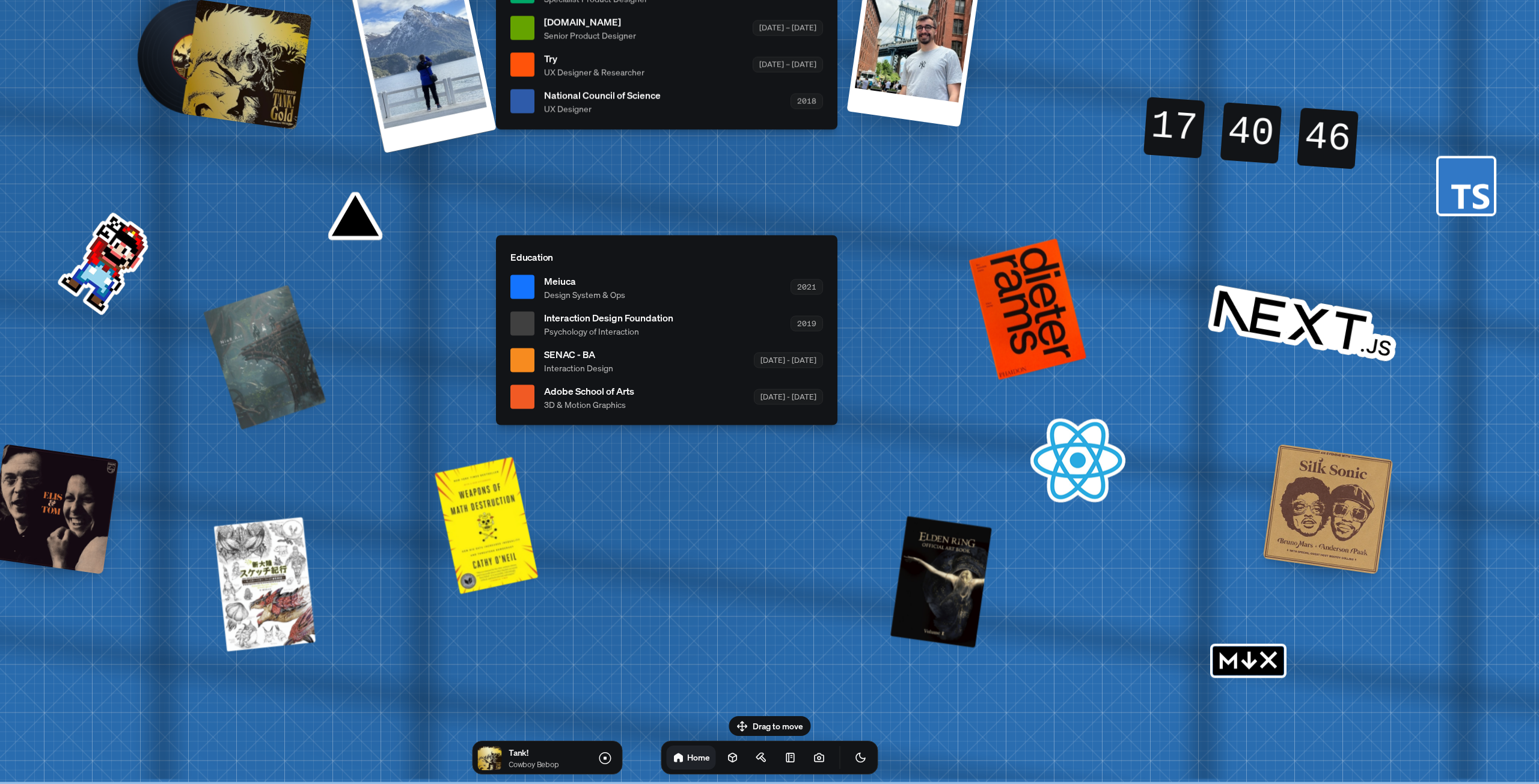
drag, startPoint x: 1070, startPoint y: 506, endPoint x: 805, endPoint y: 506, distance: 265.0
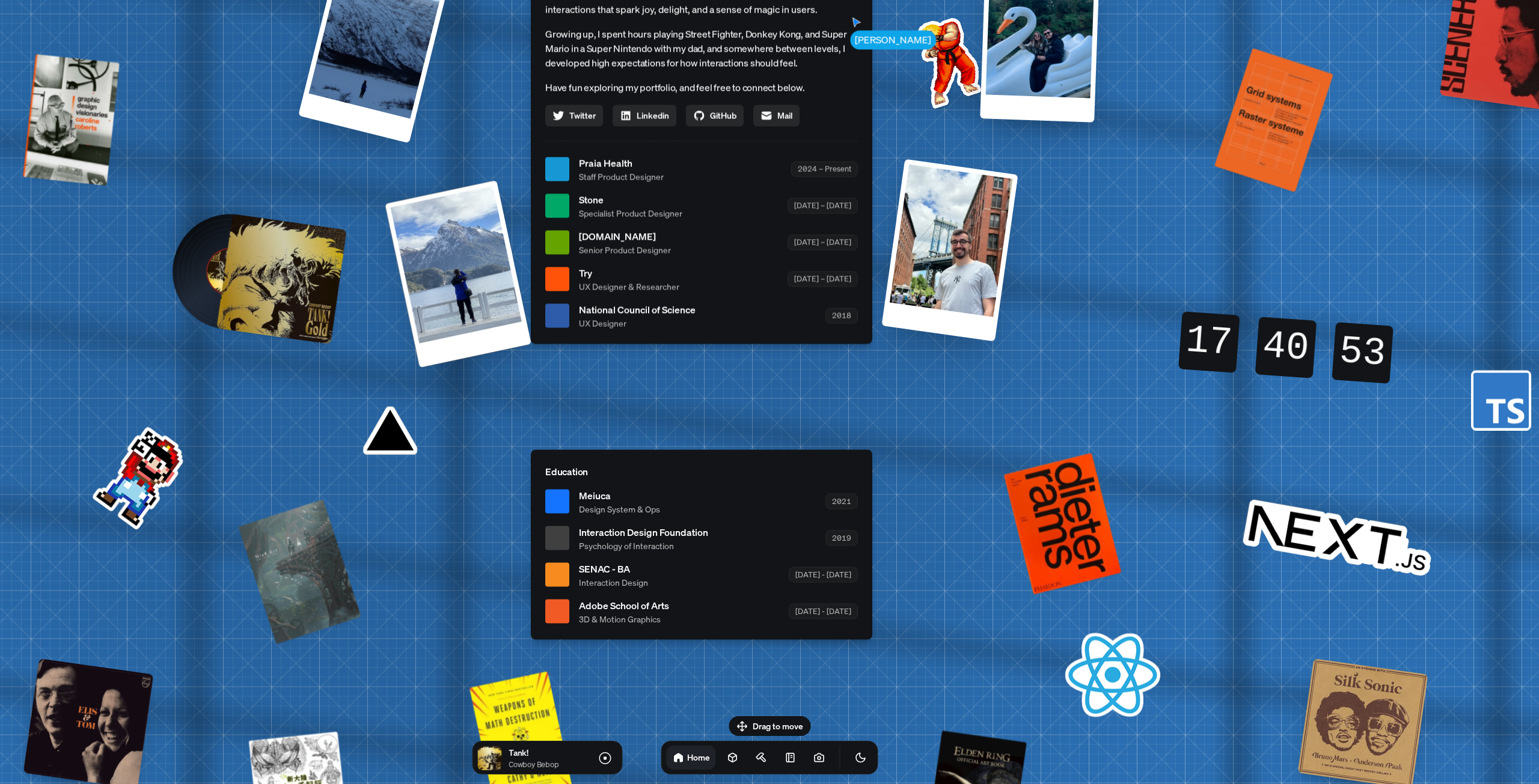
drag, startPoint x: 761, startPoint y: 487, endPoint x: 796, endPoint y: 676, distance: 192.2
click at [796, 676] on div "[PERSON_NAME] [PERSON_NAME] Design Engineer Welcome to my space on the internet…" at bounding box center [704, 169] width 1798 height 1574
click at [258, 257] on div at bounding box center [281, 279] width 131 height 131
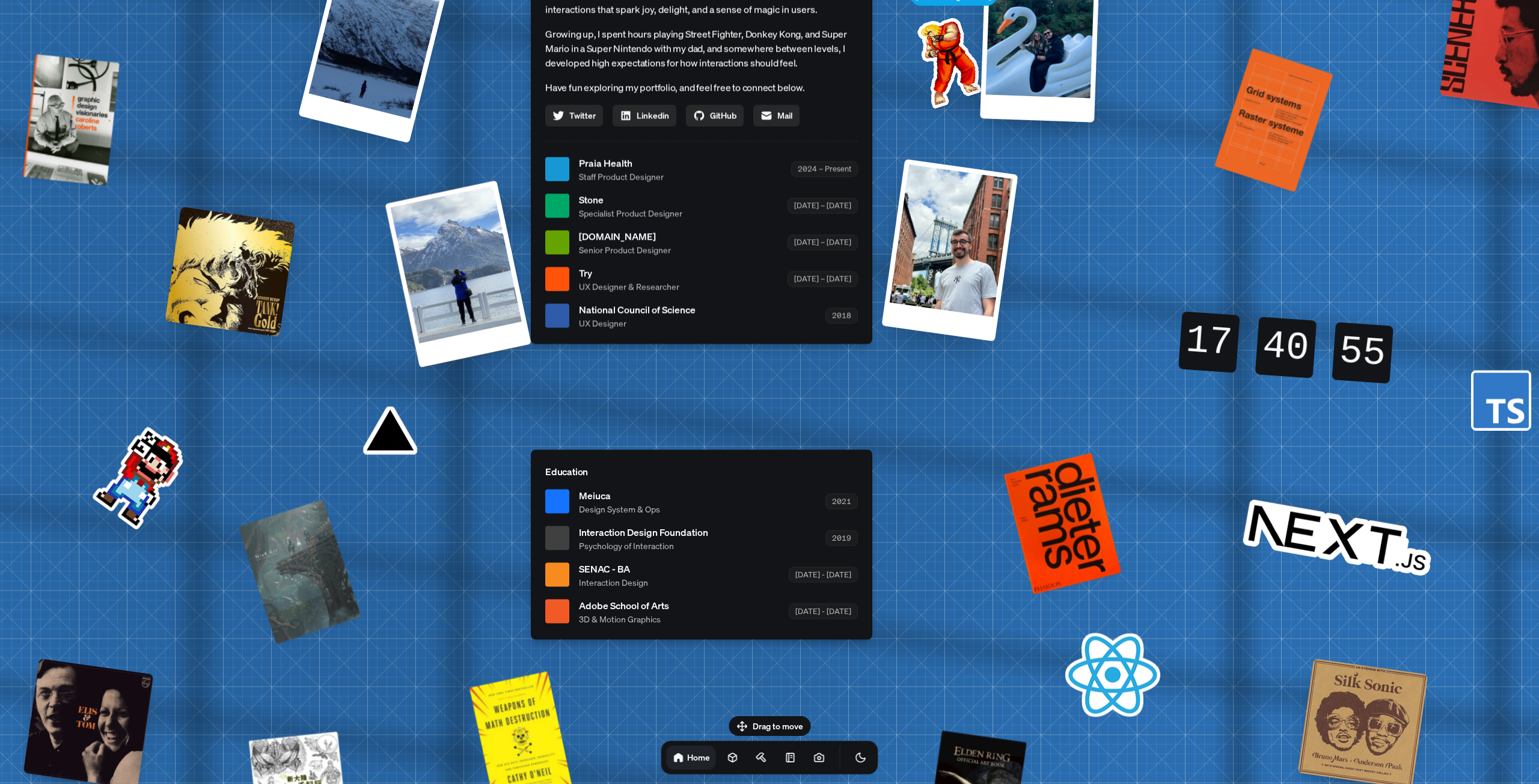
click at [258, 257] on div at bounding box center [231, 272] width 131 height 131
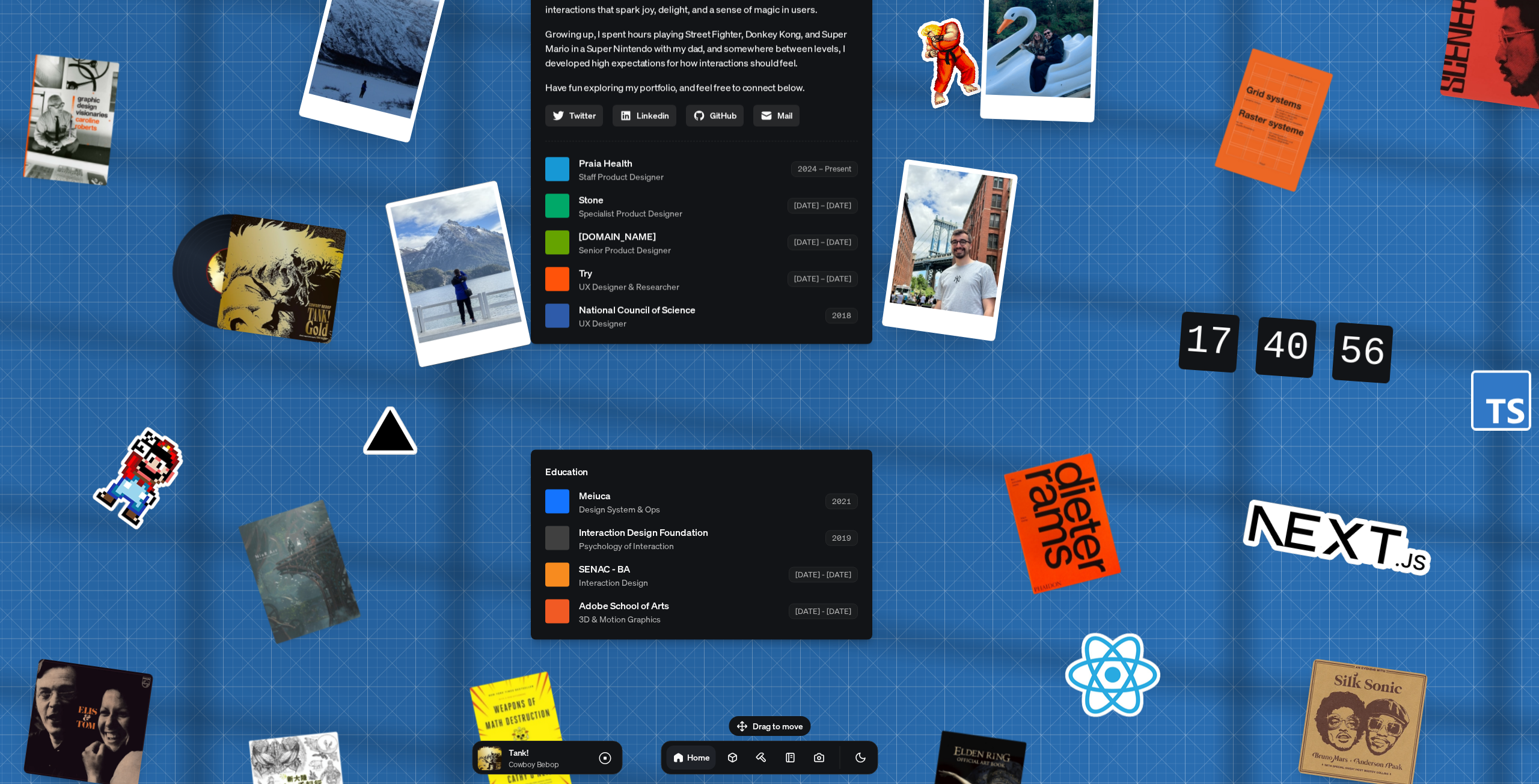
click at [258, 257] on div at bounding box center [281, 279] width 131 height 131
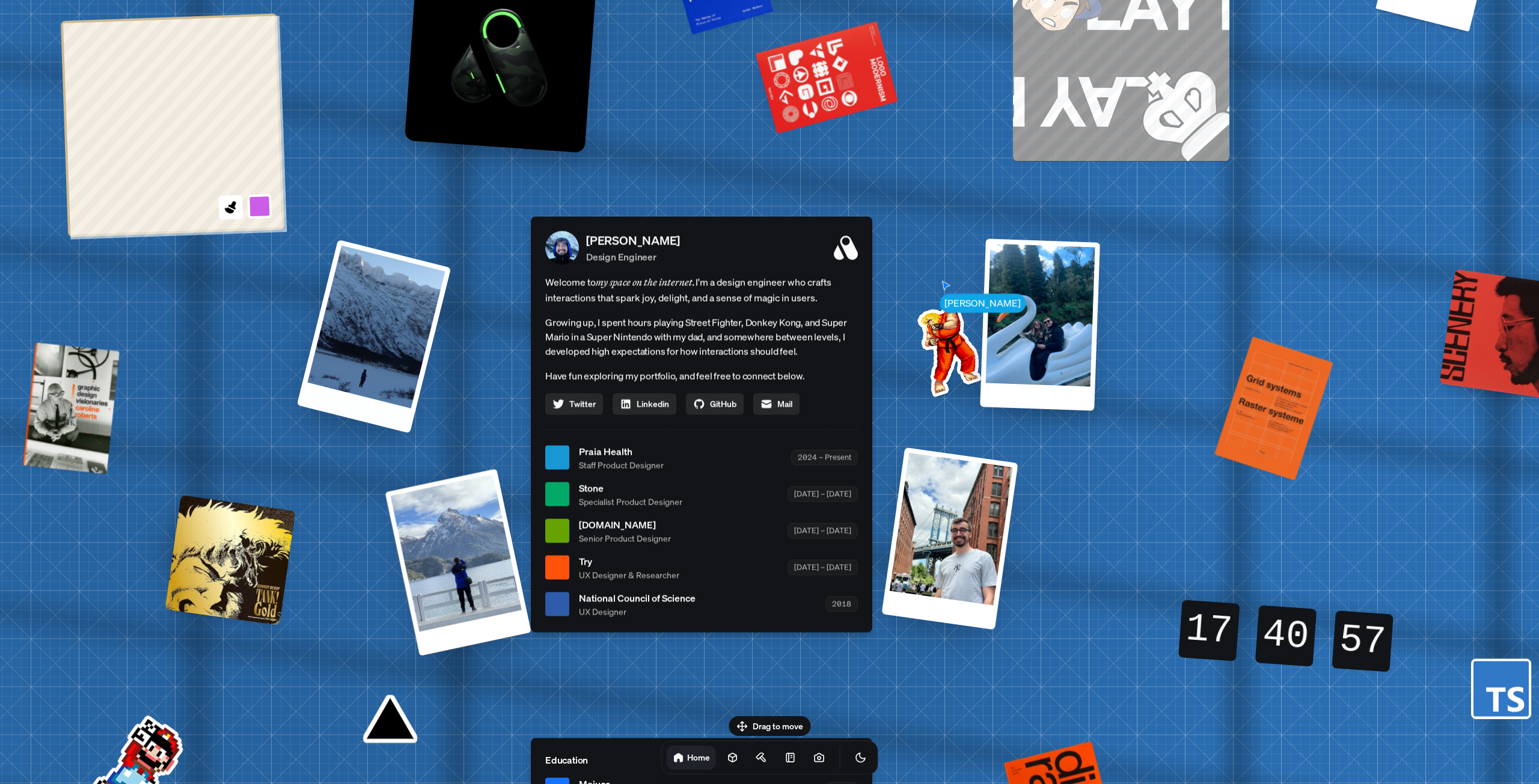
click at [364, 362] on div at bounding box center [374, 335] width 154 height 194
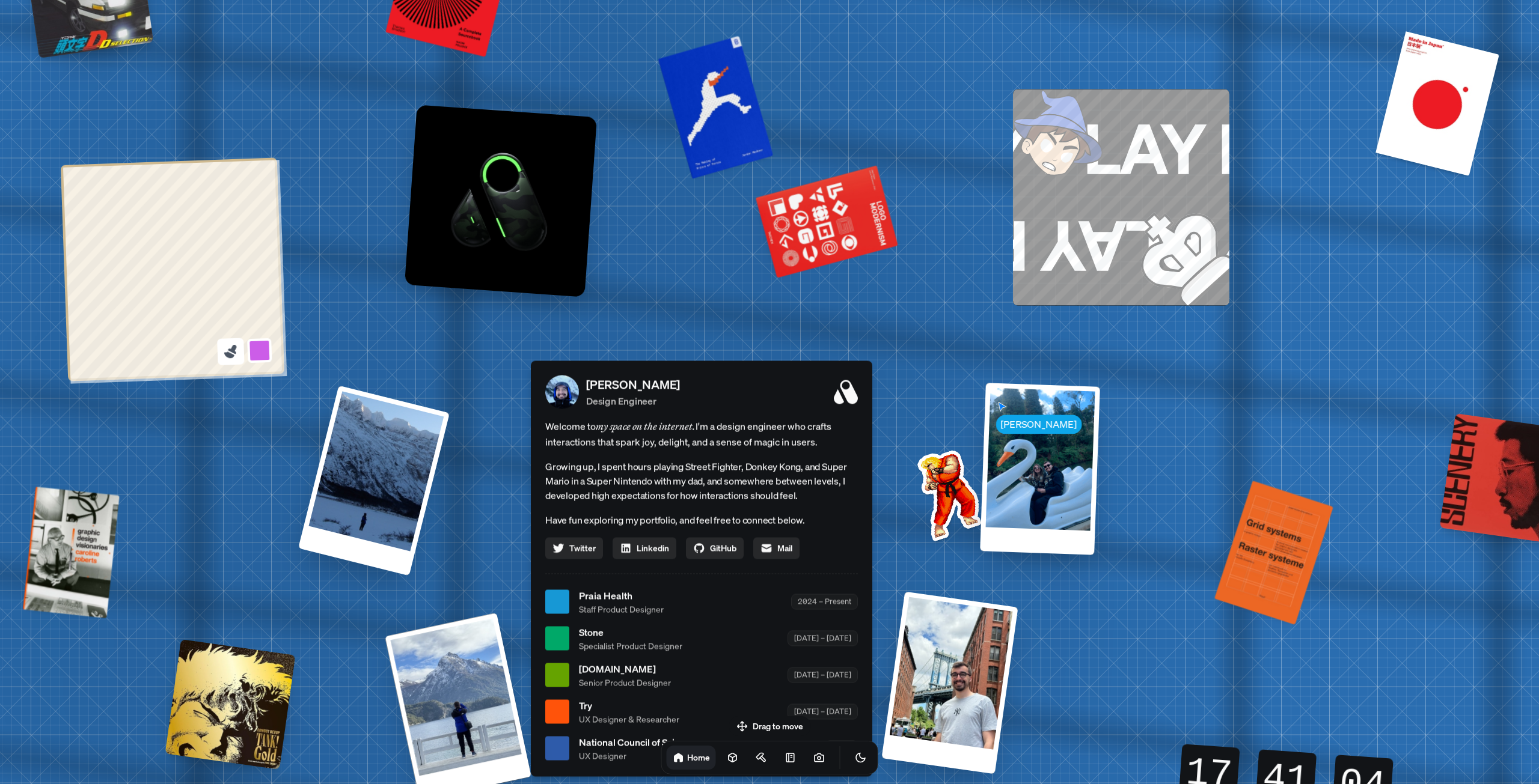
click at [235, 356] on icon at bounding box center [231, 351] width 17 height 17
click at [234, 351] on icon at bounding box center [233, 349] width 9 height 9
click at [261, 350] on button at bounding box center [259, 350] width 28 height 28
click at [255, 180] on button at bounding box center [254, 177] width 28 height 28
click at [232, 357] on icon at bounding box center [229, 355] width 10 height 7
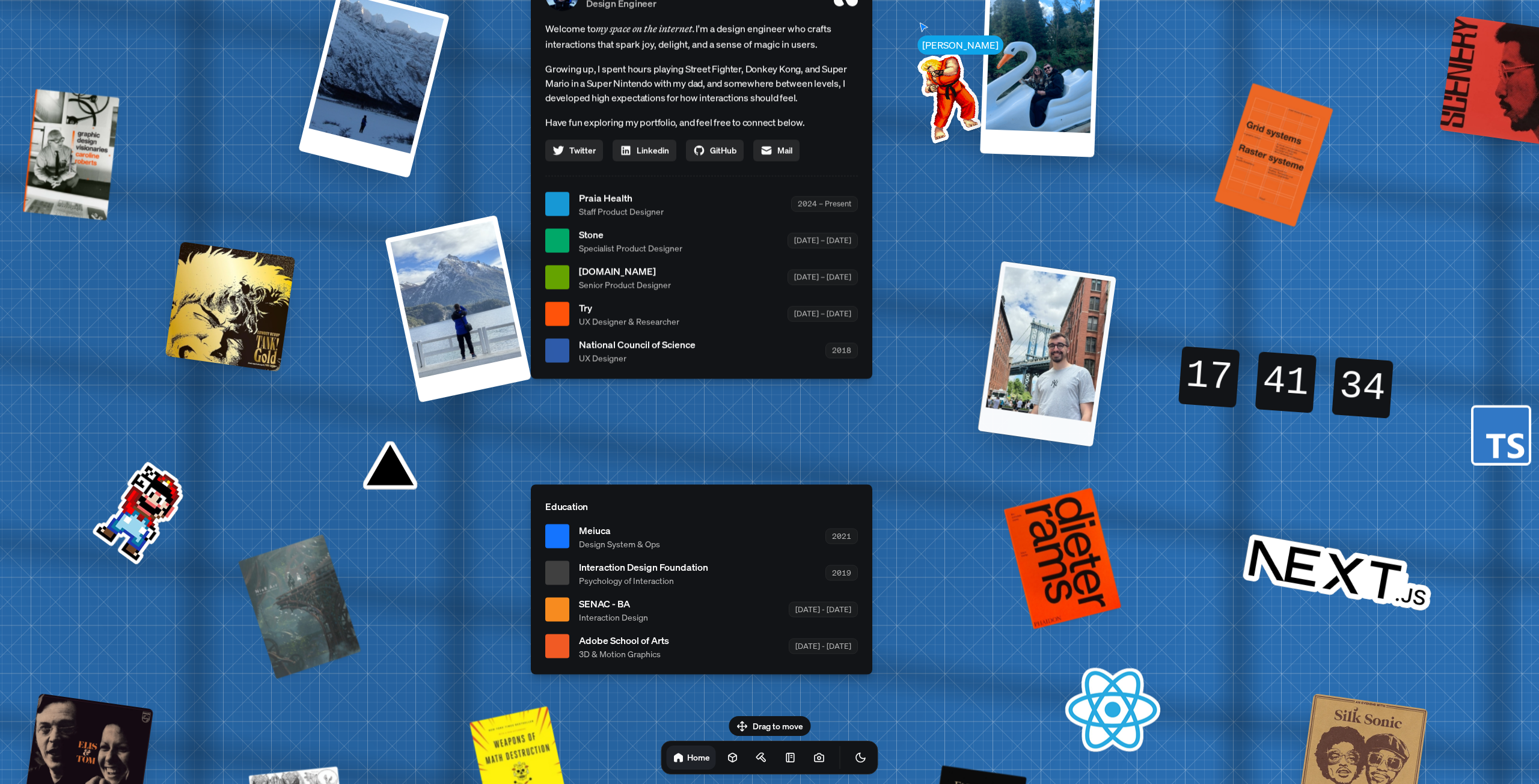
drag, startPoint x: 995, startPoint y: 311, endPoint x: 1091, endPoint y: 345, distance: 101.8
click at [1086, 346] on div at bounding box center [1046, 354] width 139 height 186
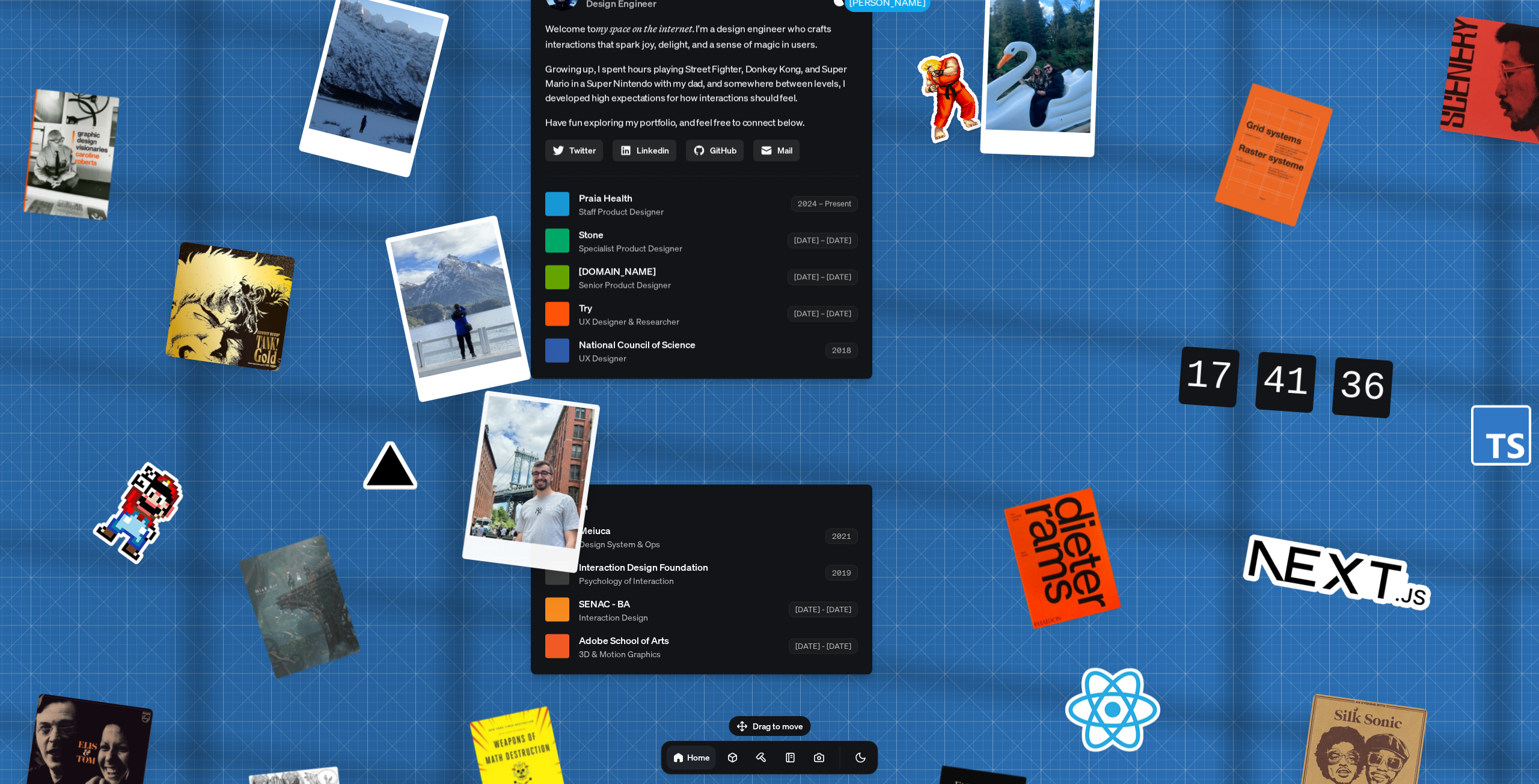
drag, startPoint x: 970, startPoint y: 317, endPoint x: 493, endPoint y: 622, distance: 566.2
click at [511, 615] on div "[PERSON_NAME] [PERSON_NAME] Design Engineer Welcome to my space on the internet…" at bounding box center [704, 204] width 1798 height 1574
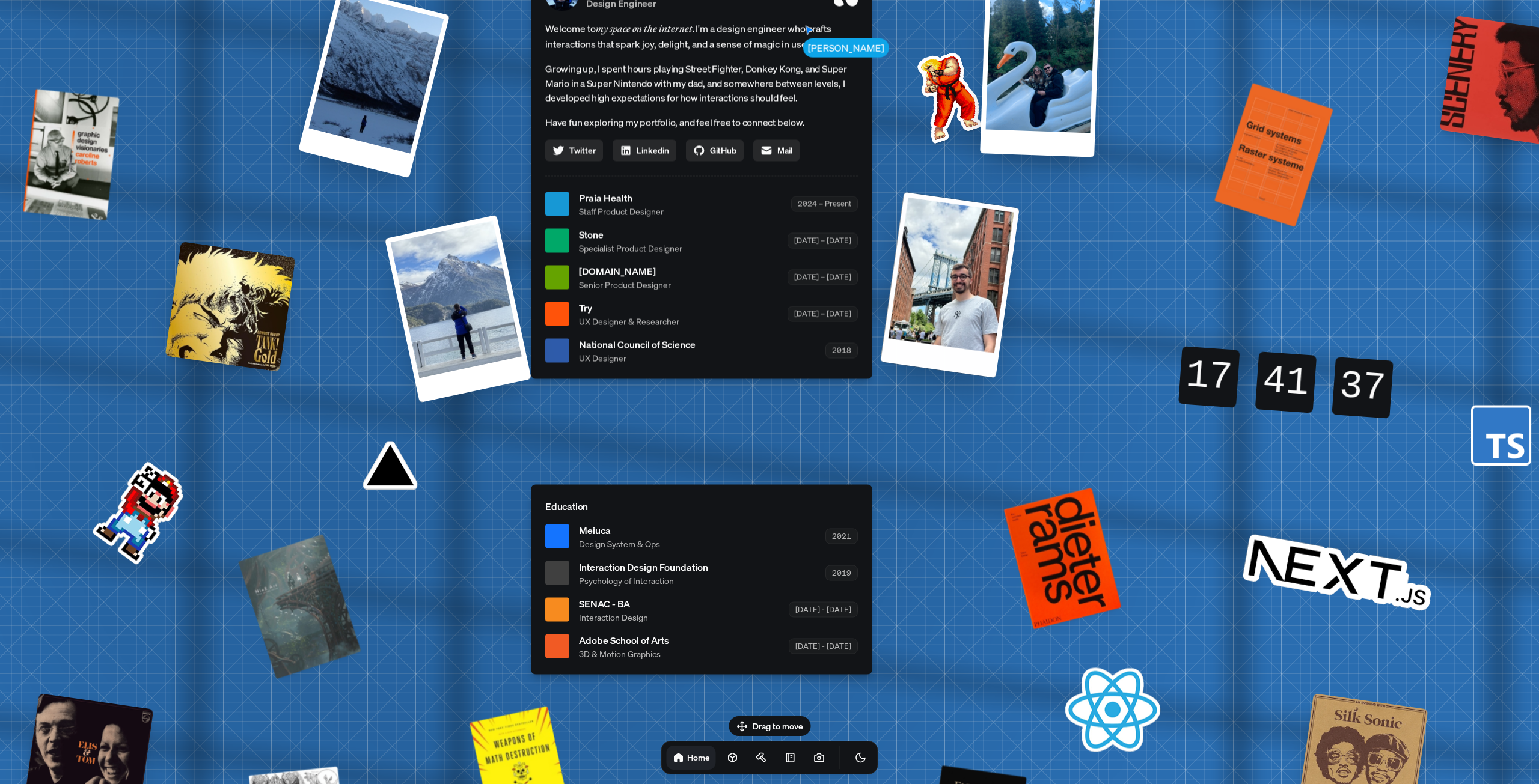
drag, startPoint x: 961, startPoint y: 335, endPoint x: 957, endPoint y: 386, distance: 51.2
click at [957, 378] on div at bounding box center [950, 285] width 140 height 186
drag, startPoint x: 996, startPoint y: 360, endPoint x: 1050, endPoint y: 405, distance: 70.3
click at [1018, 380] on div at bounding box center [949, 288] width 137 height 183
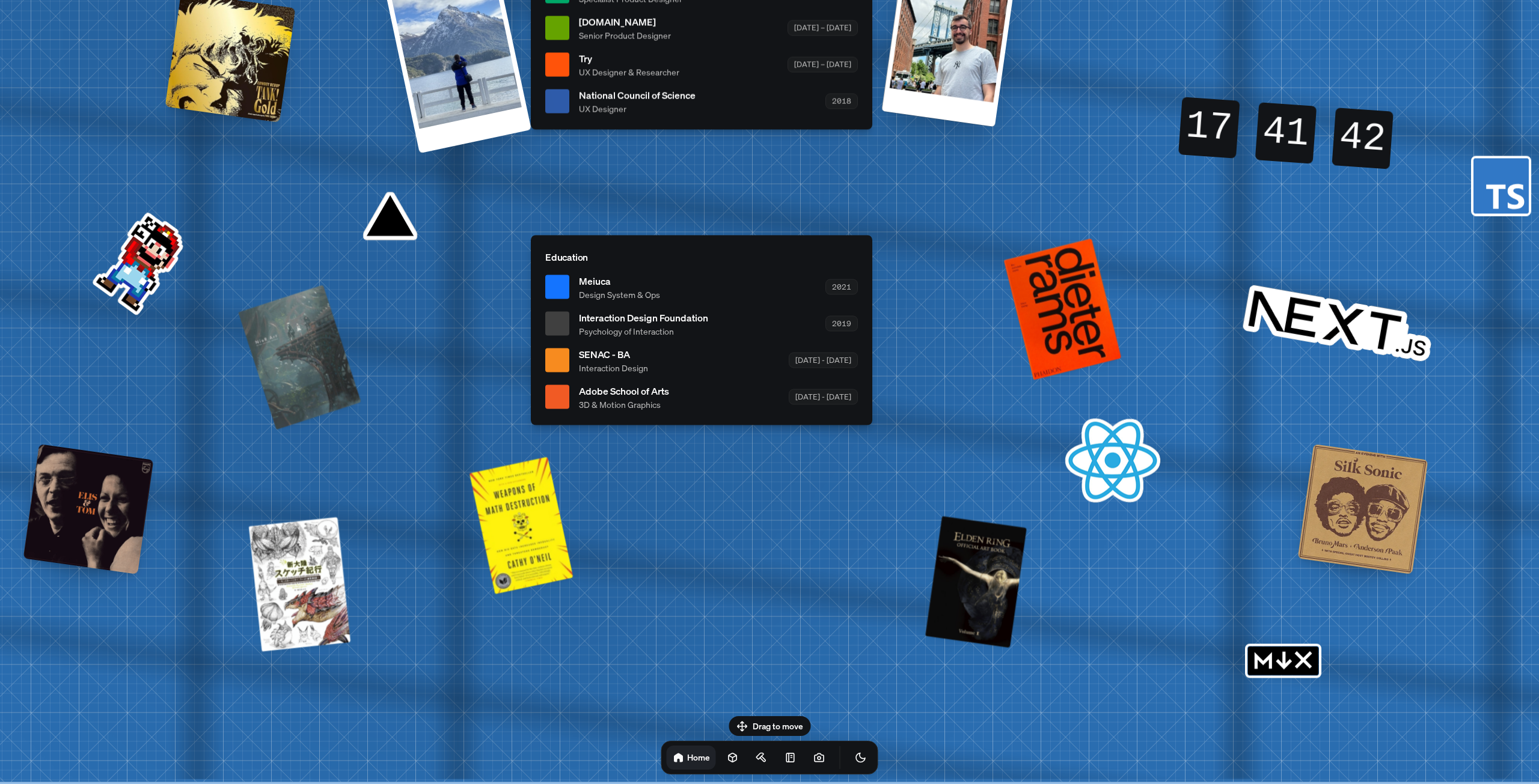
drag, startPoint x: 778, startPoint y: 720, endPoint x: 795, endPoint y: 677, distance: 46.2
click at [788, 0] on body "[PERSON_NAME] [PERSON_NAME] Design Engineer Welcome to my space on the internet…" at bounding box center [770, 0] width 1539 height 0
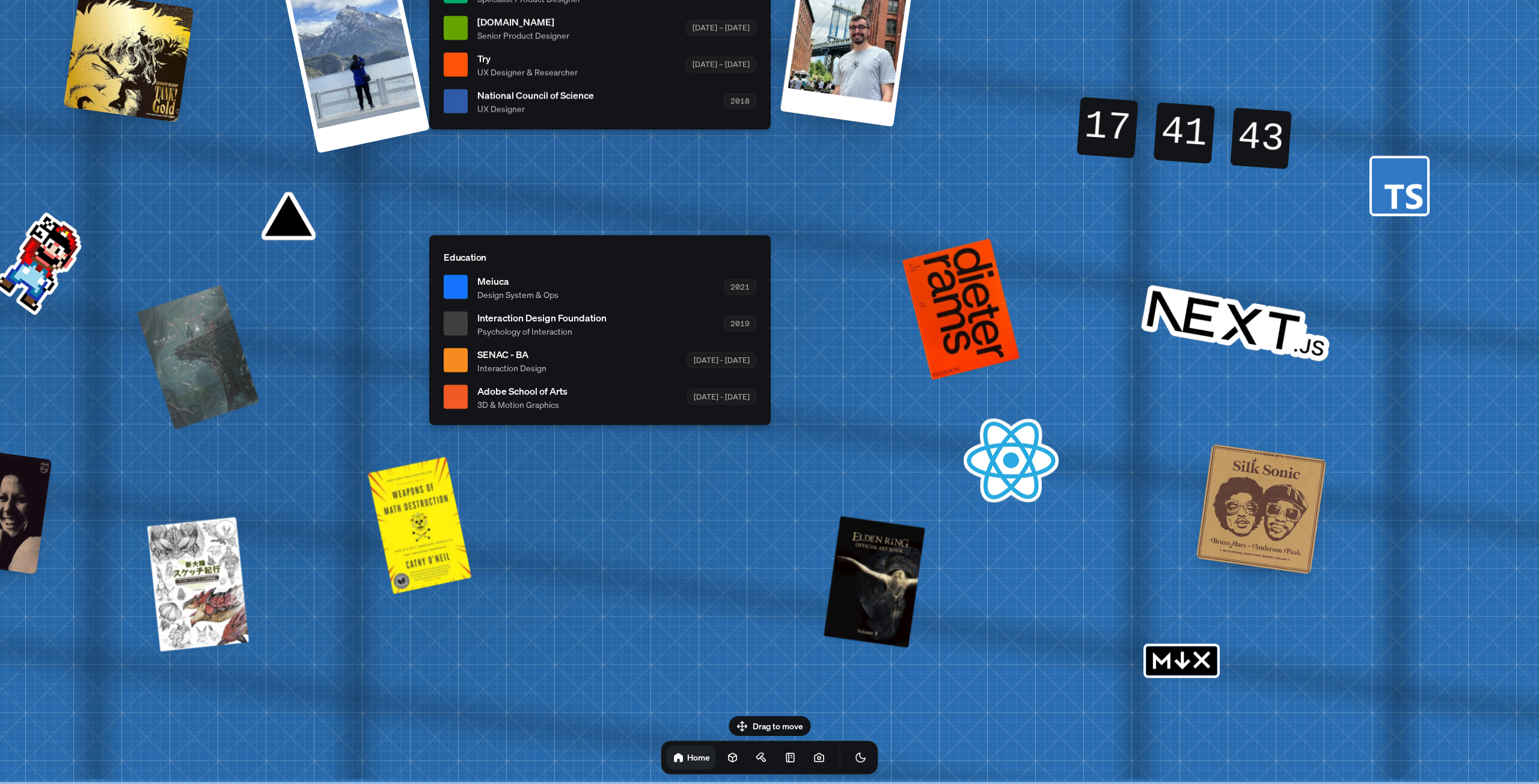
drag, startPoint x: 810, startPoint y: 632, endPoint x: 702, endPoint y: 599, distance: 112.9
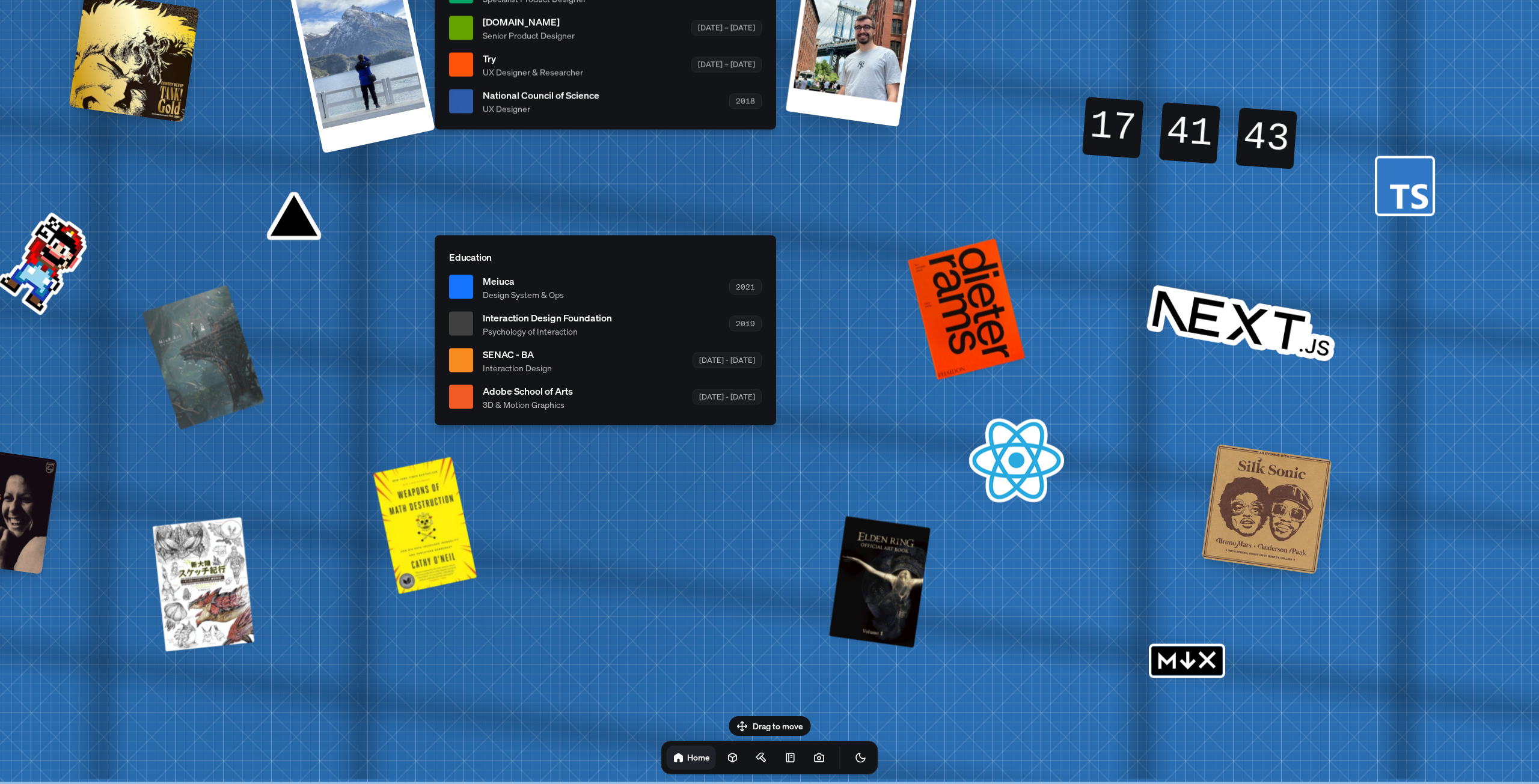
drag, startPoint x: 741, startPoint y: 660, endPoint x: 821, endPoint y: 695, distance: 87.3
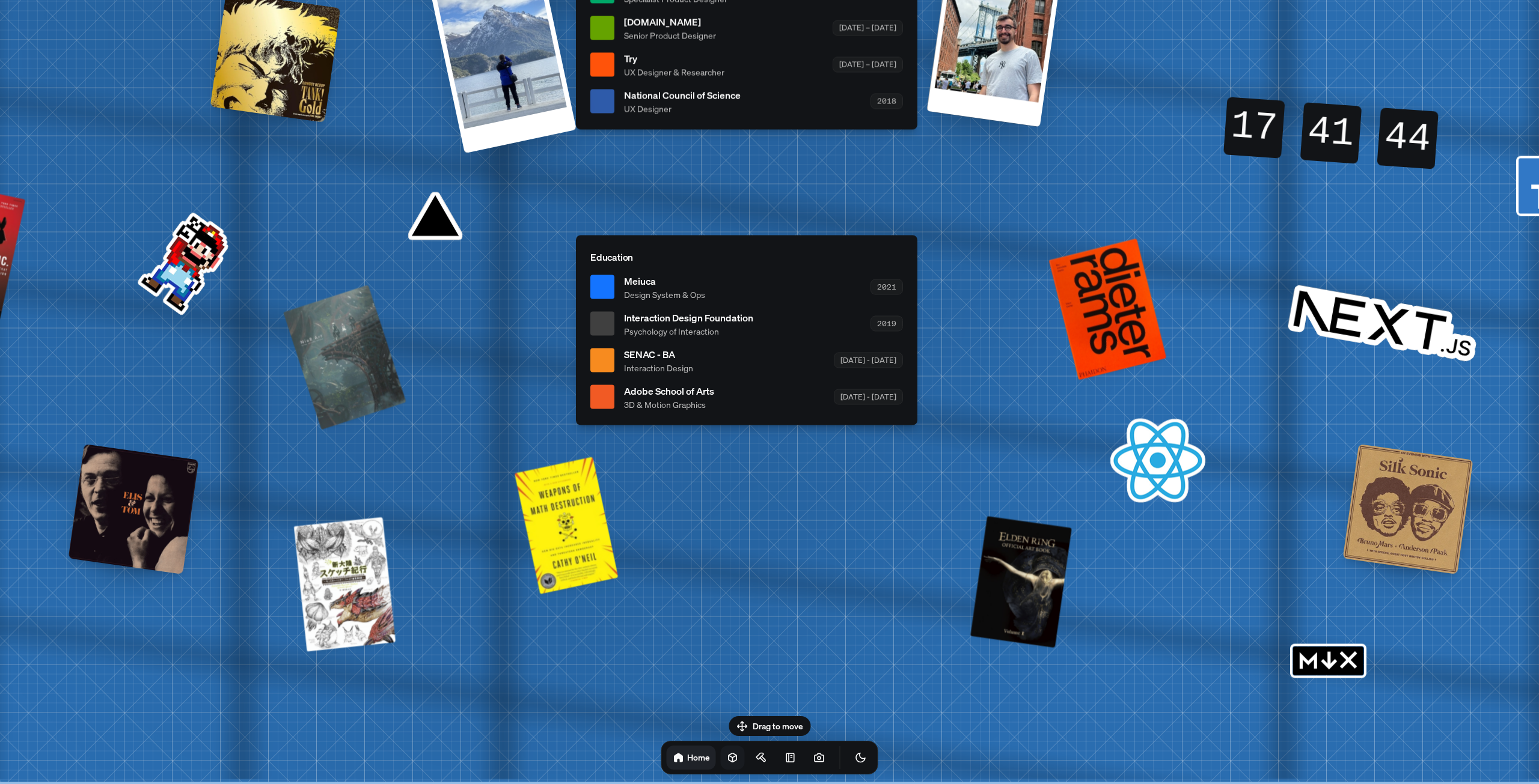
click at [726, 757] on icon at bounding box center [732, 757] width 12 height 12
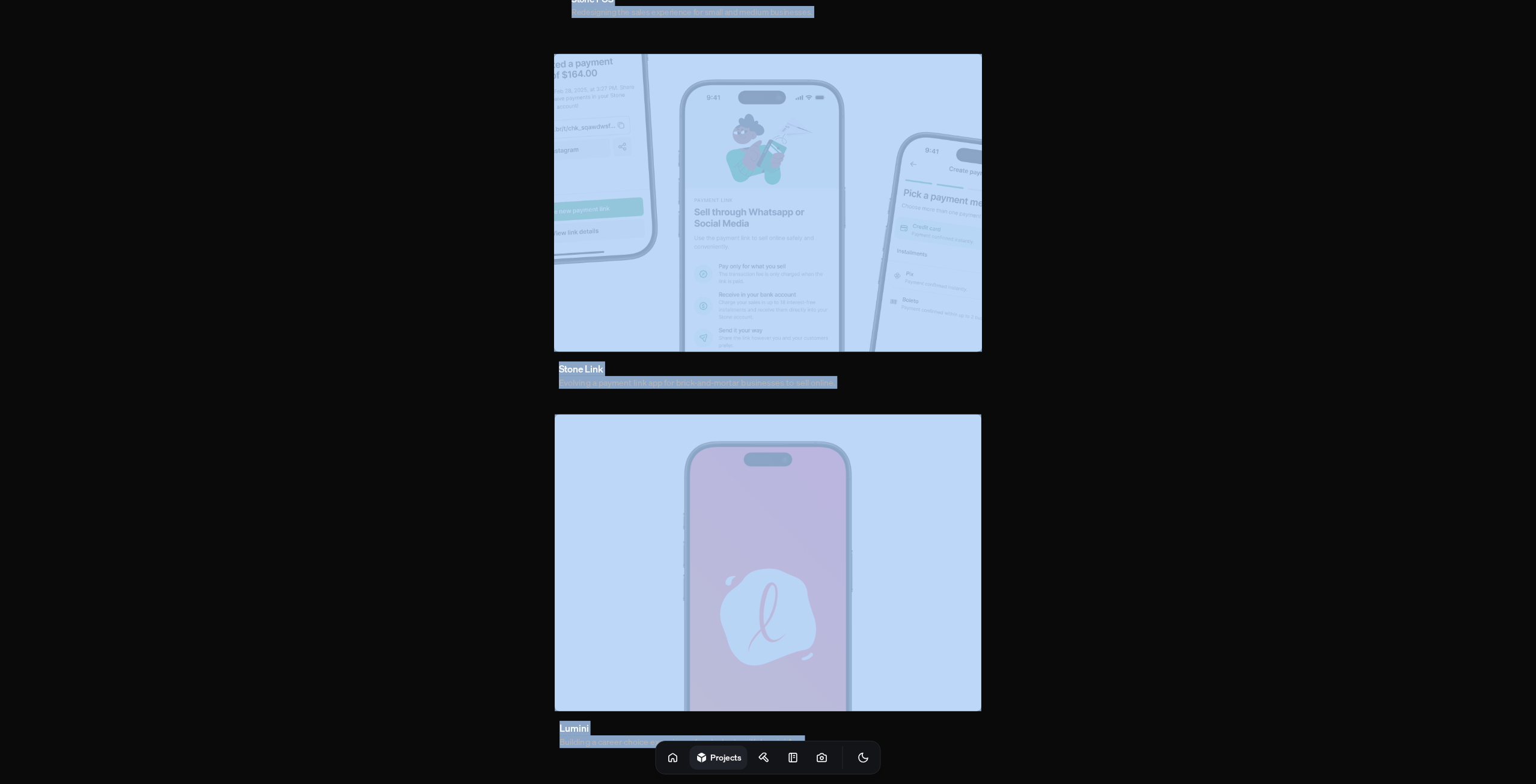
scroll to position [451, 0]
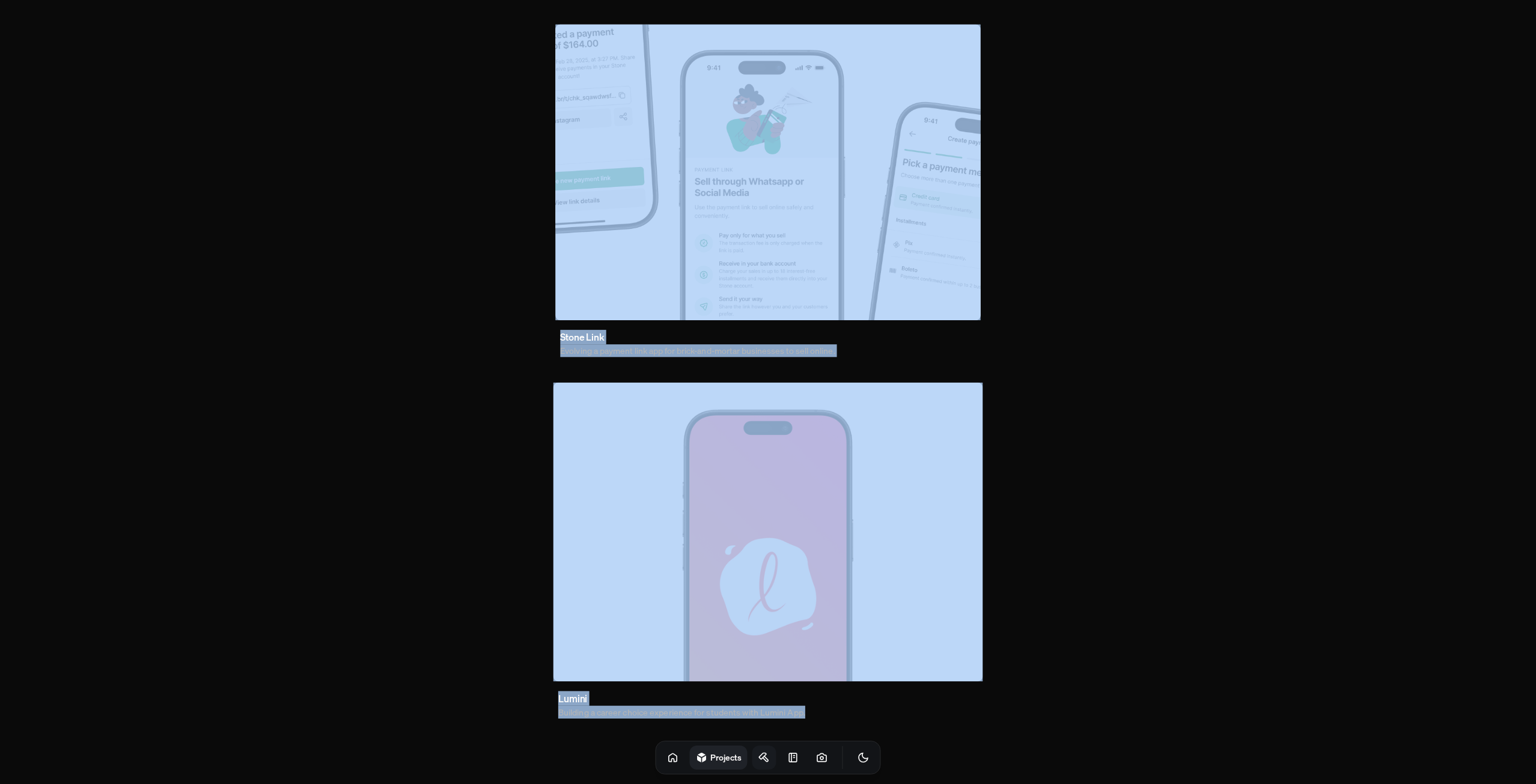
click at [758, 761] on icon at bounding box center [764, 757] width 12 height 12
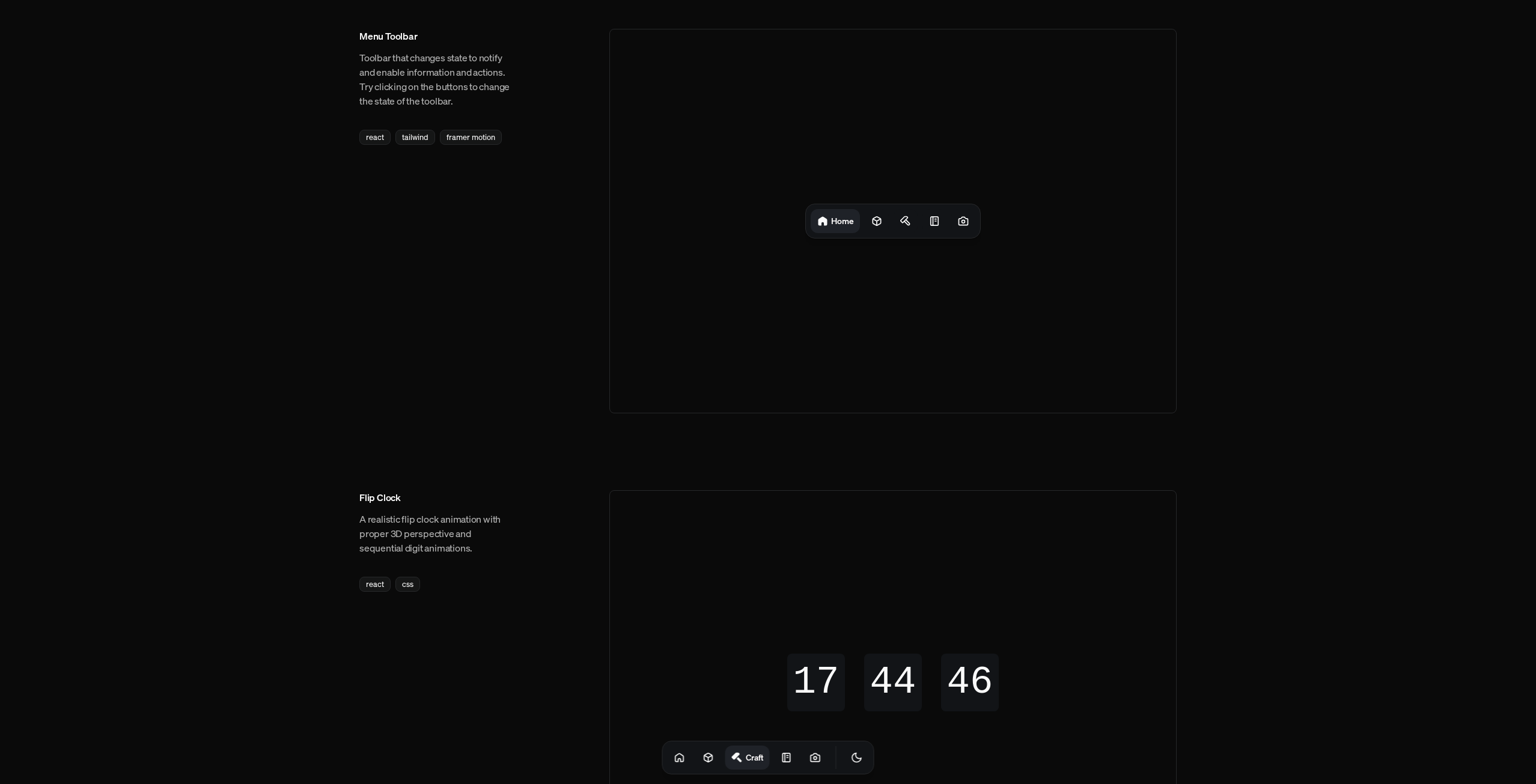
click at [485, 368] on div "Menu Toolbar Toolbar that changes state to notify and enable information and ac…" at bounding box center [768, 221] width 817 height 384
click at [877, 220] on icon at bounding box center [876, 221] width 12 height 12
click at [904, 220] on icon at bounding box center [909, 221] width 12 height 12
click at [934, 222] on icon at bounding box center [933, 221] width 7 height 8
click at [962, 223] on icon at bounding box center [963, 221] width 3 height 3
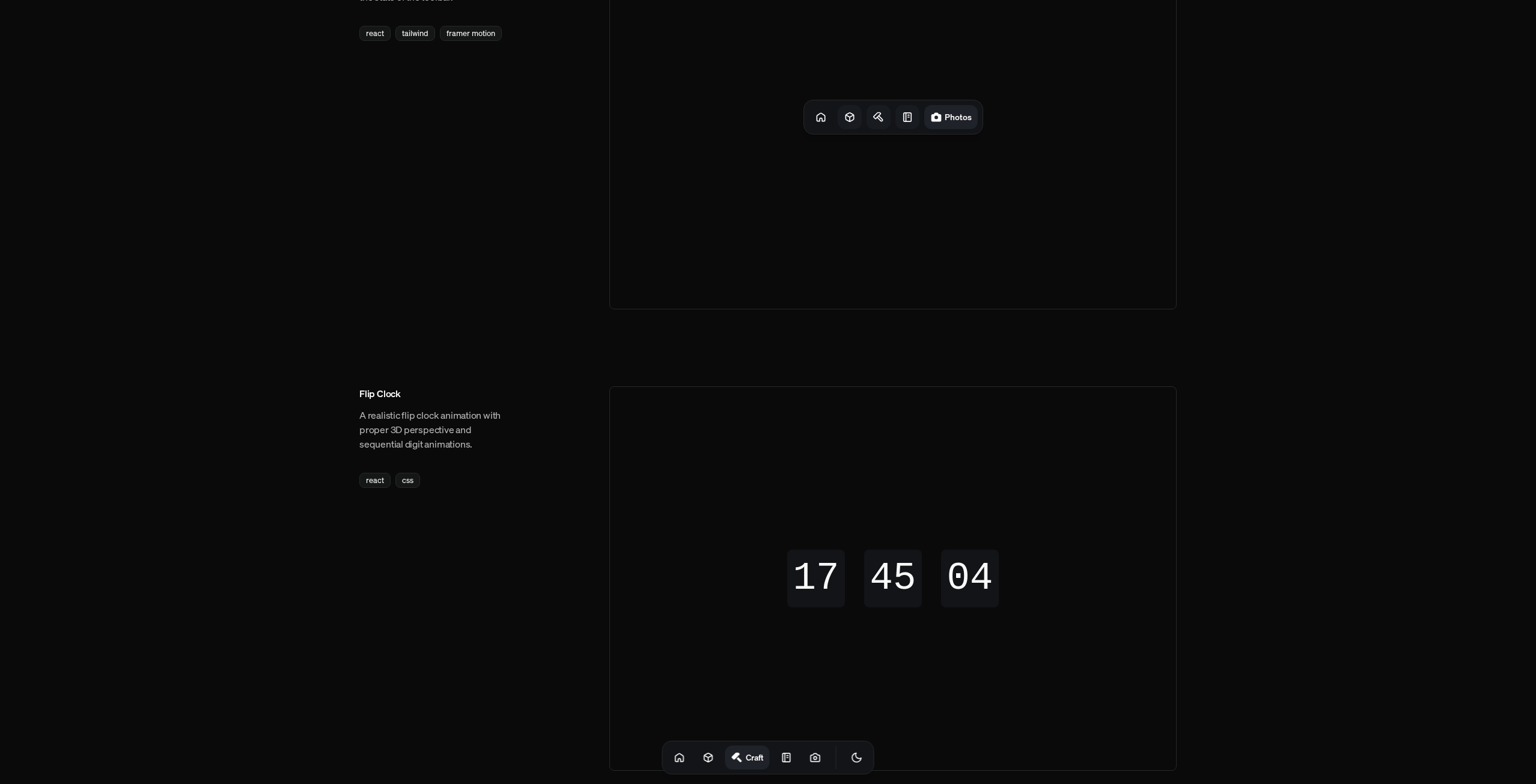
scroll to position [360, 0]
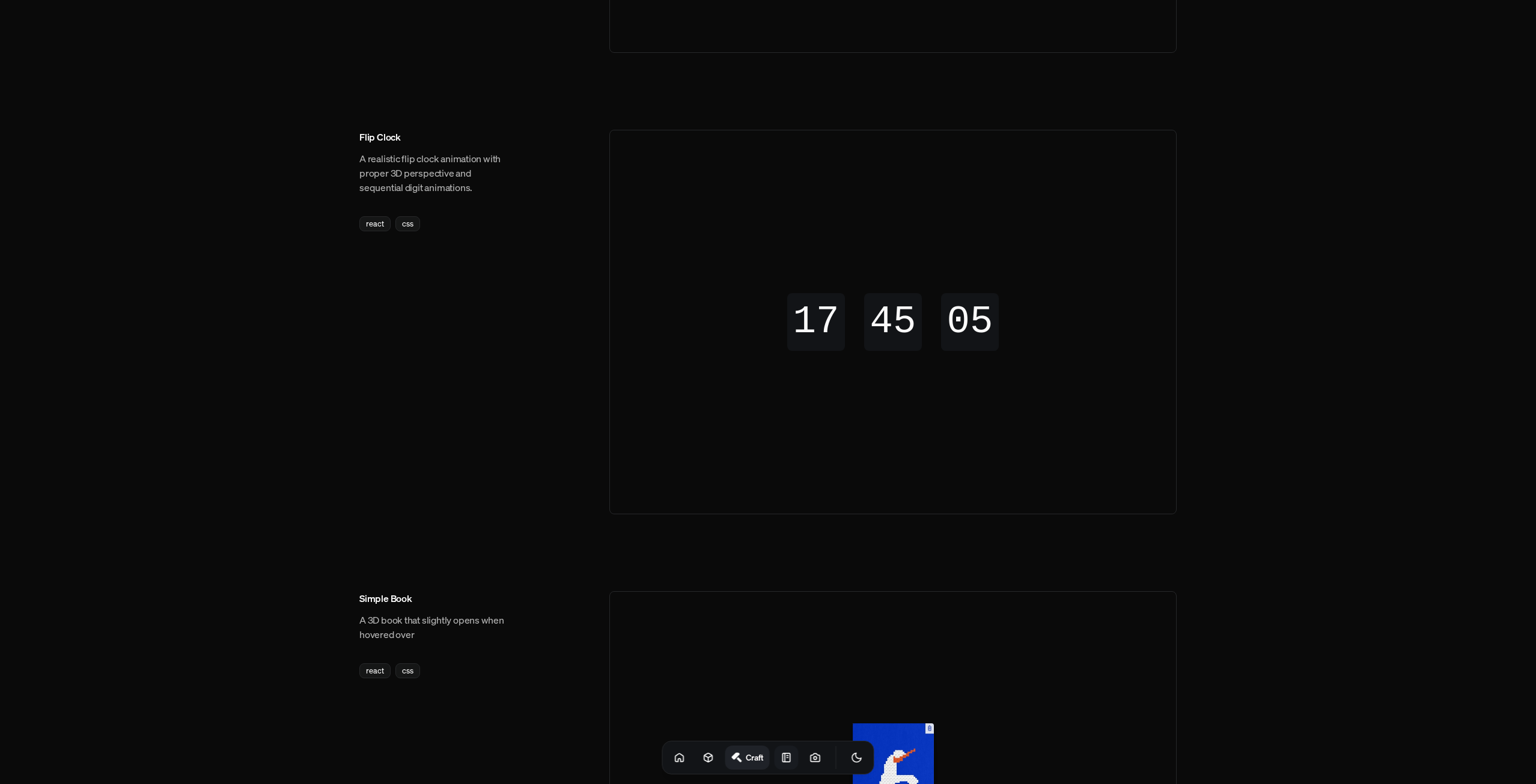
click at [780, 759] on icon at bounding box center [786, 757] width 12 height 12
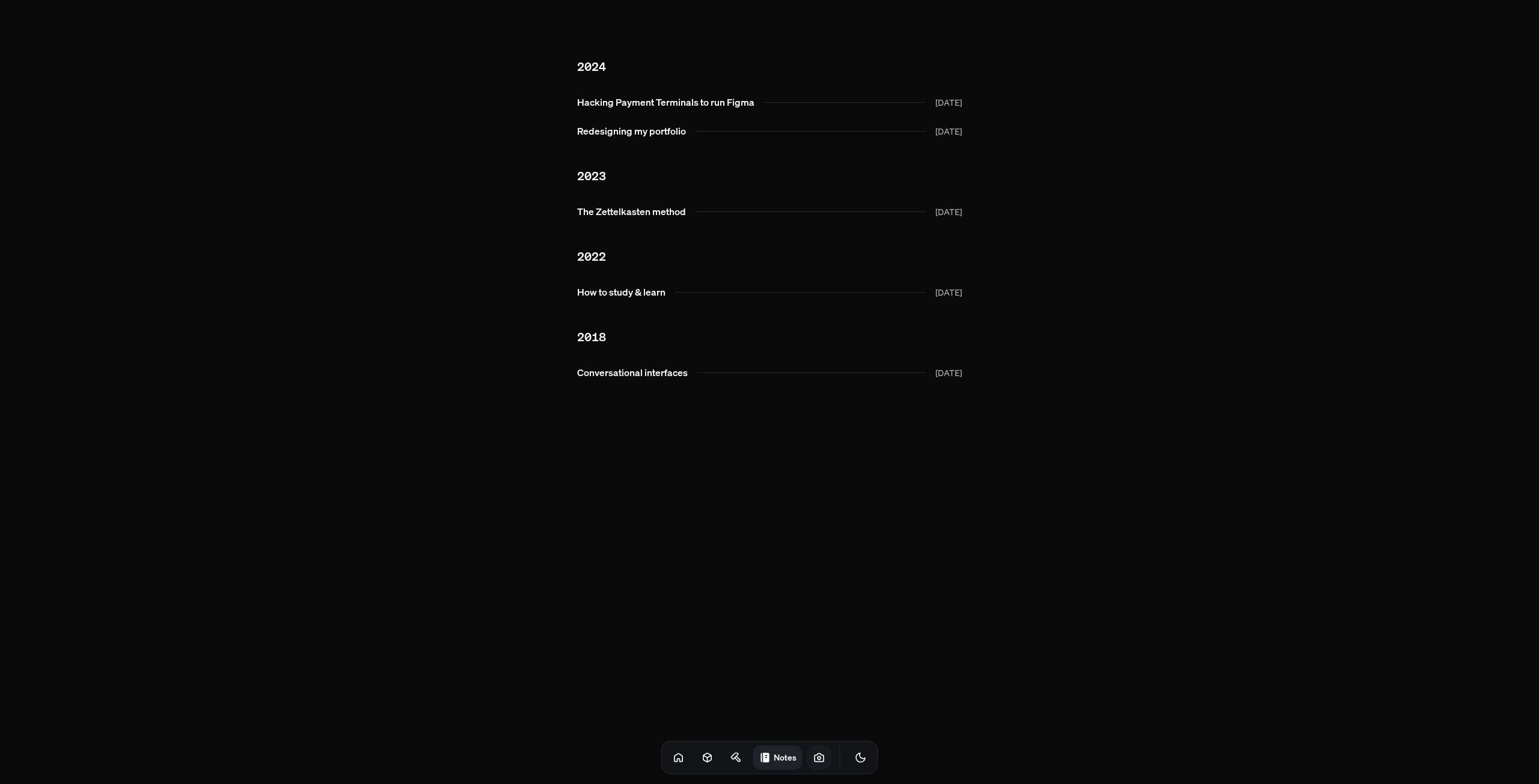
click at [815, 756] on icon at bounding box center [819, 757] width 9 height 7
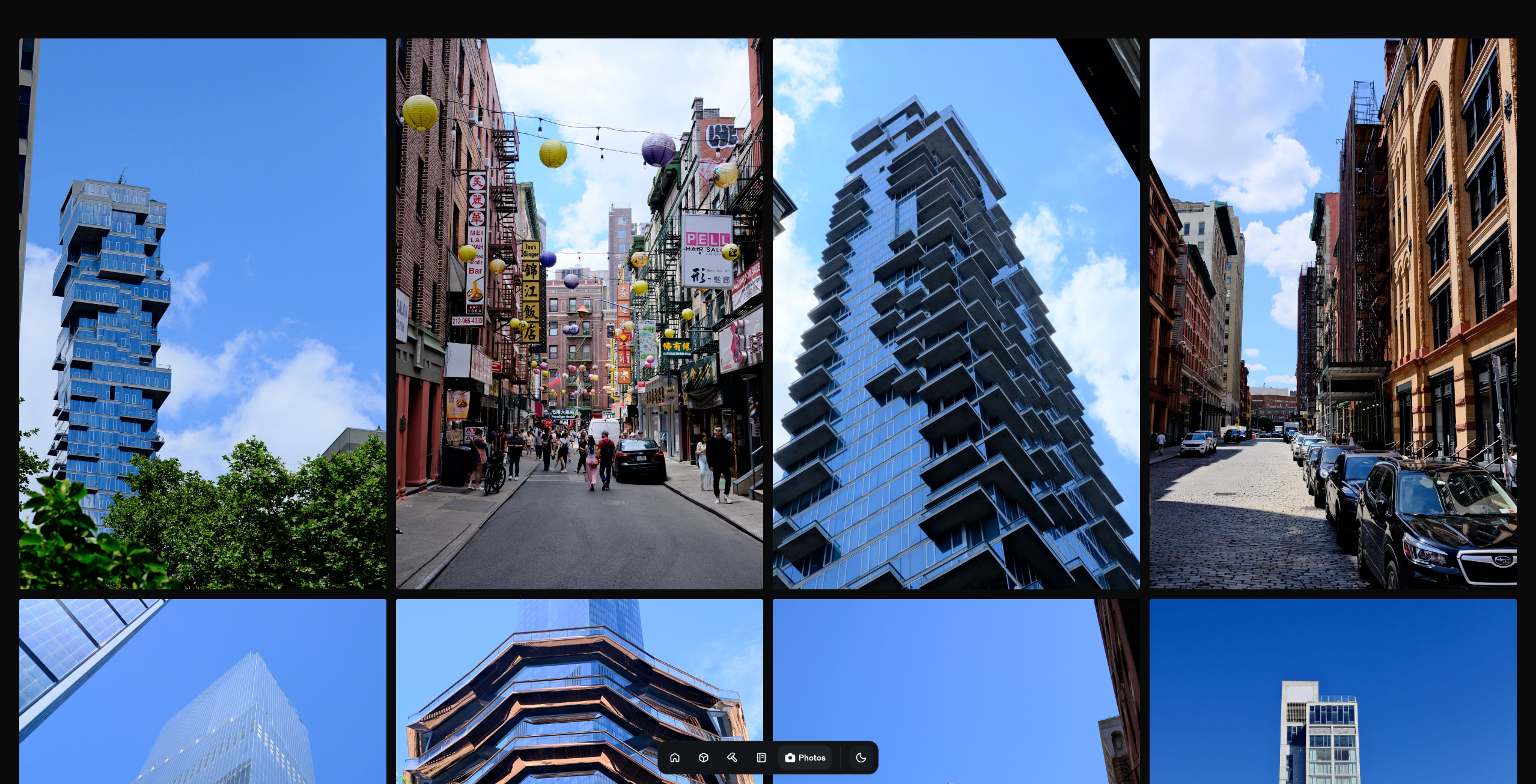
click at [857, 756] on icon "Toggle Theme" at bounding box center [861, 758] width 9 height 9
click at [855, 761] on icon "Toggle Theme" at bounding box center [860, 757] width 12 height 12
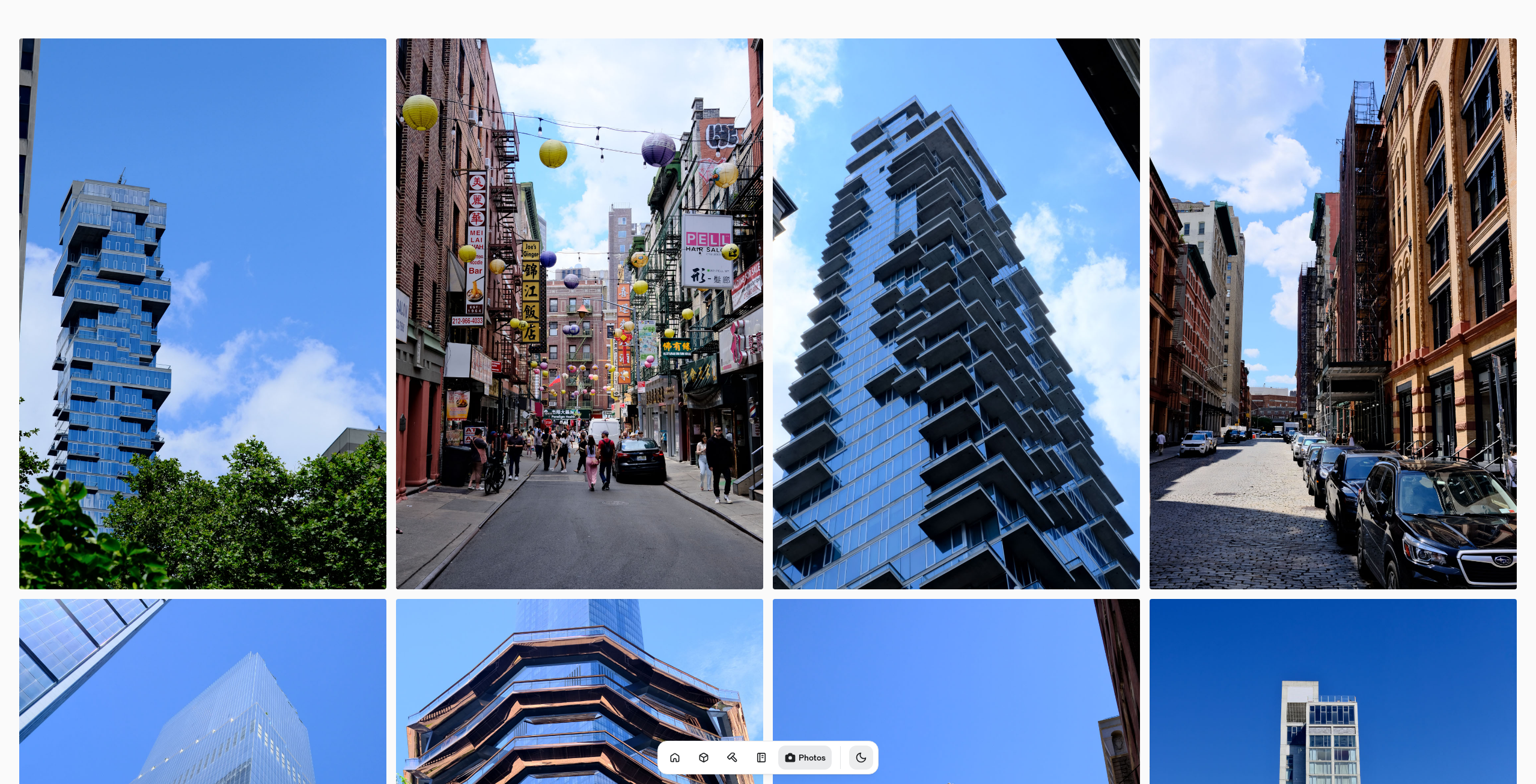
click at [853, 756] on button "Toggle Theme" at bounding box center [861, 757] width 24 height 24
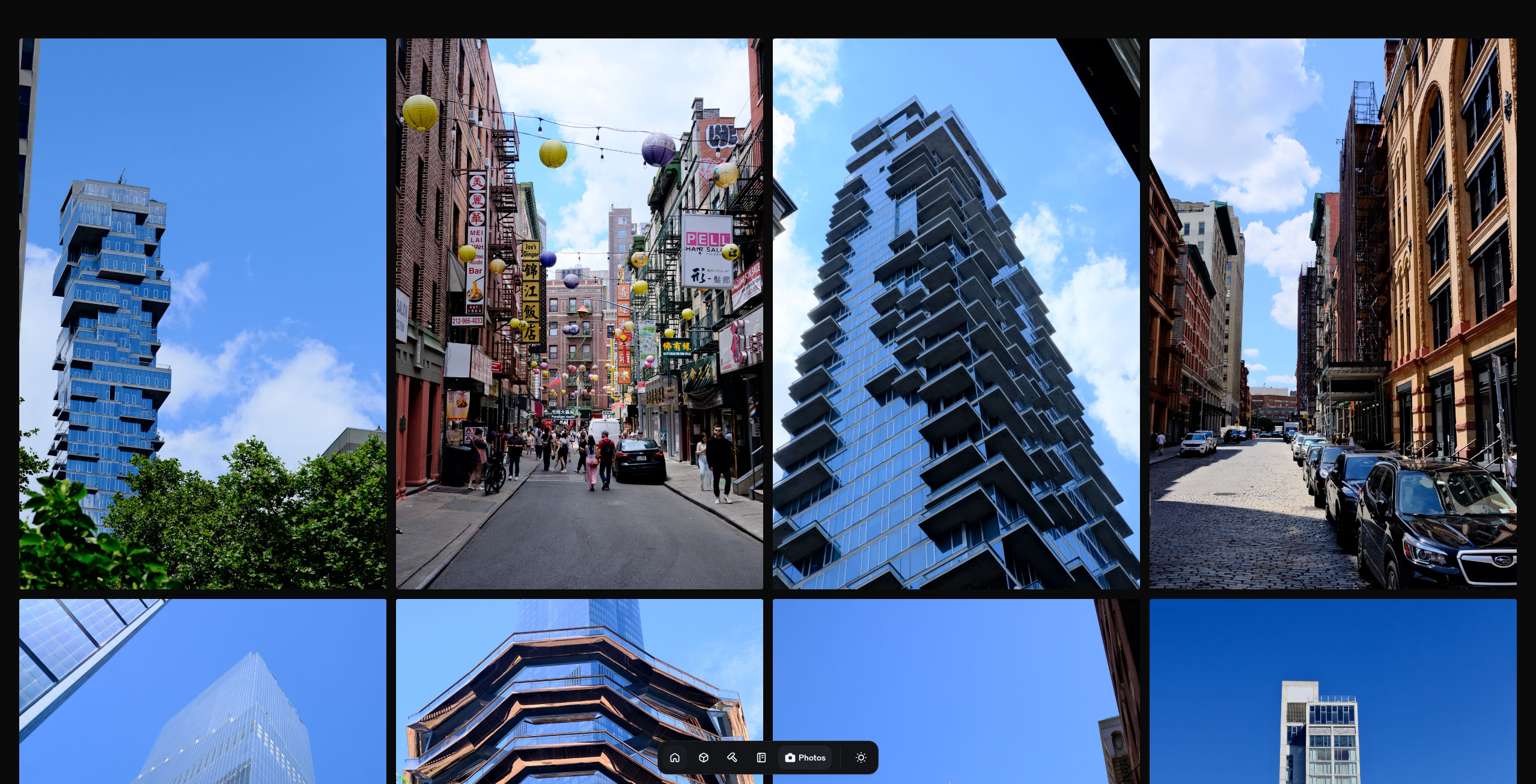
click at [671, 758] on icon at bounding box center [675, 757] width 7 height 7
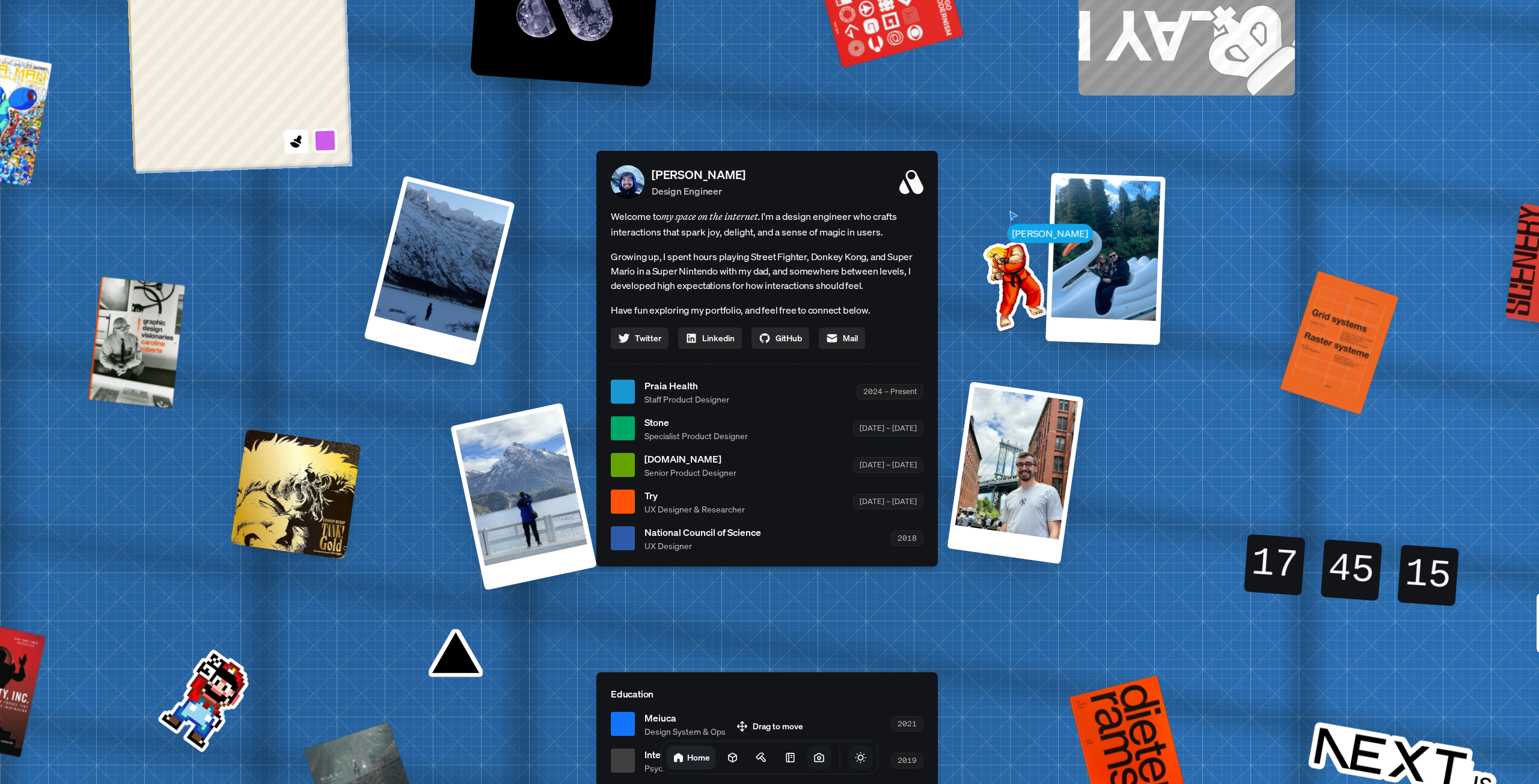
click at [855, 763] on icon "Toggle Theme" at bounding box center [861, 757] width 12 height 12
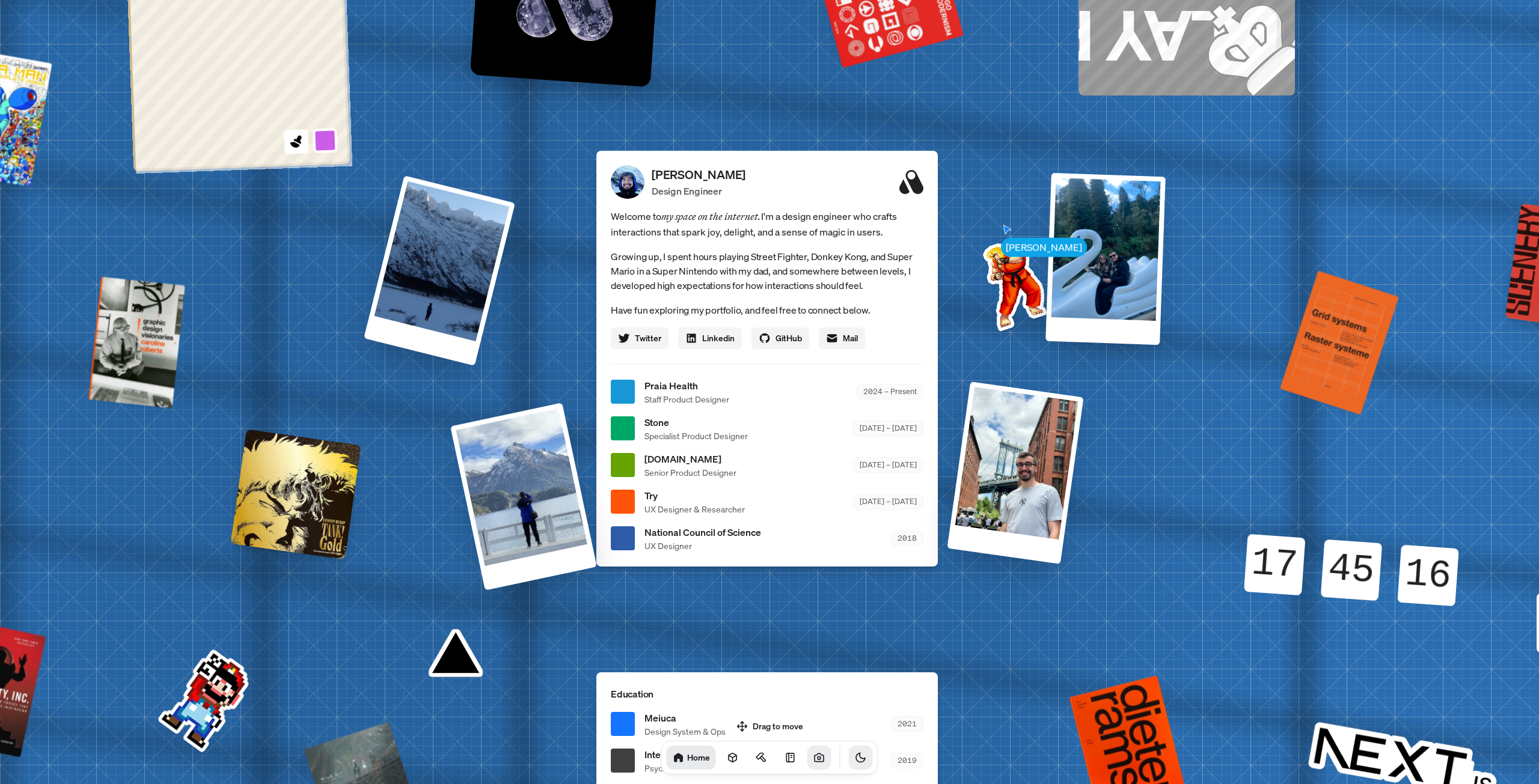
click at [855, 763] on icon "Toggle Theme" at bounding box center [861, 757] width 12 height 12
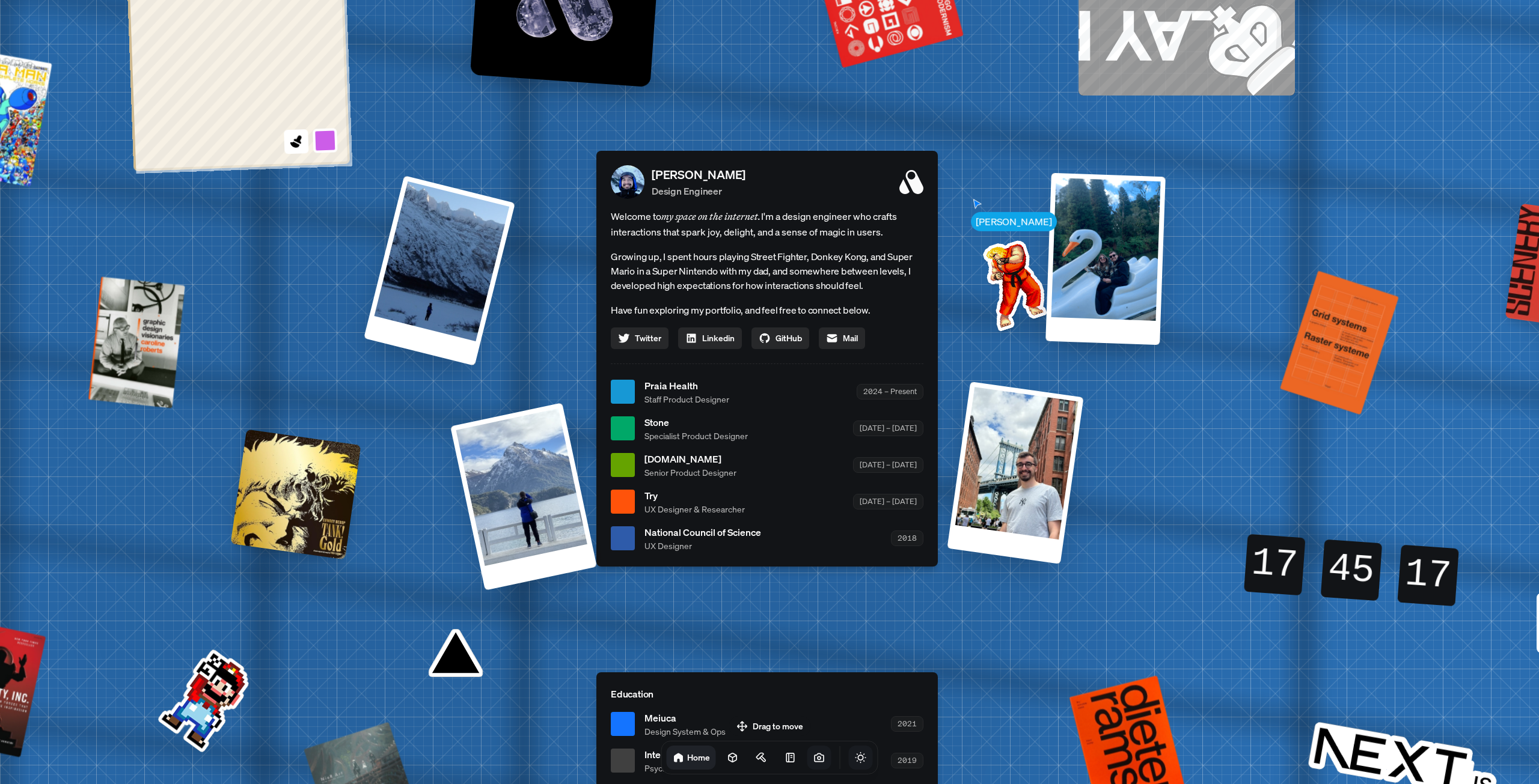
click at [855, 762] on icon "Toggle Theme" at bounding box center [861, 757] width 12 height 12
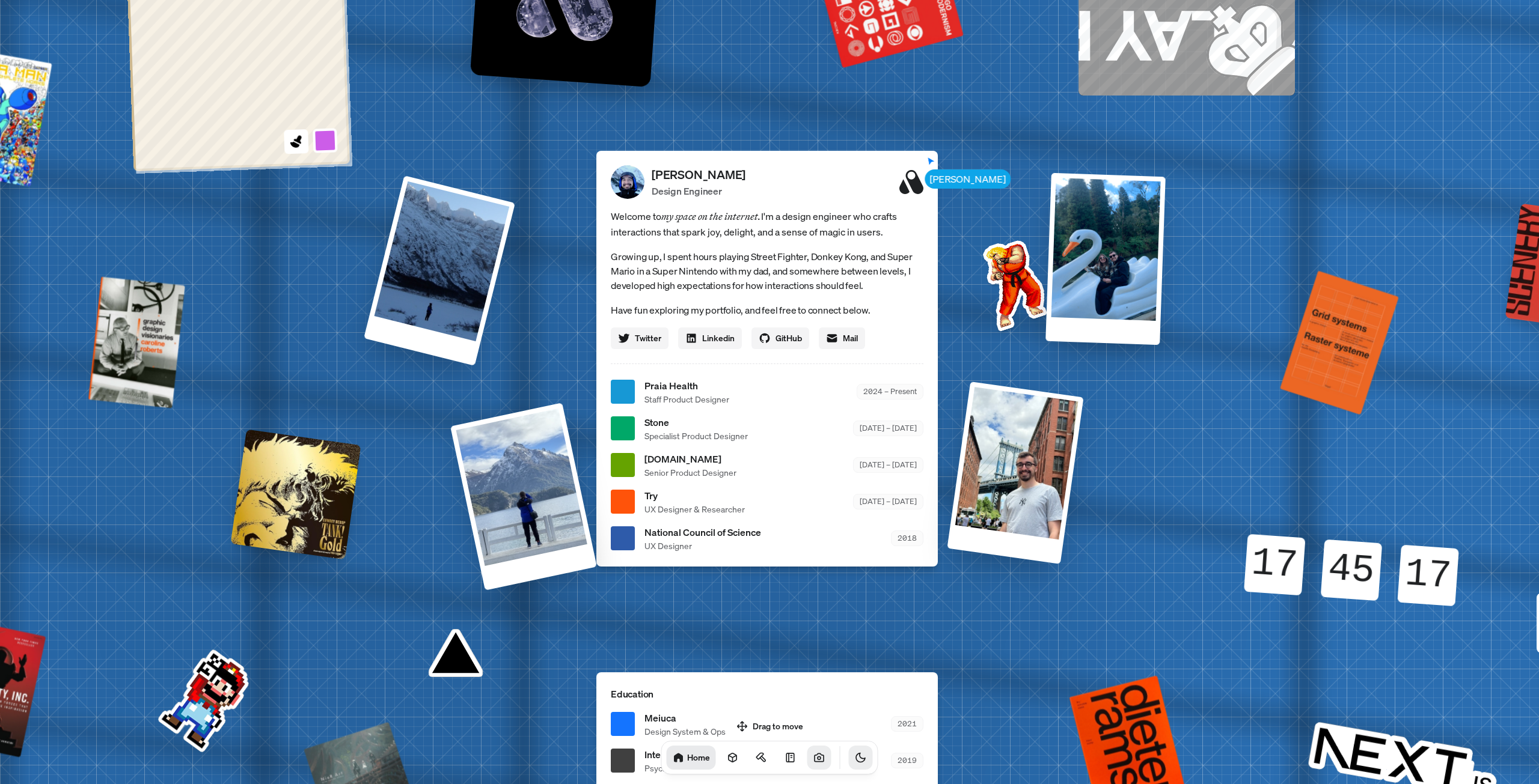
click at [856, 762] on icon "Toggle Theme" at bounding box center [861, 758] width 9 height 9
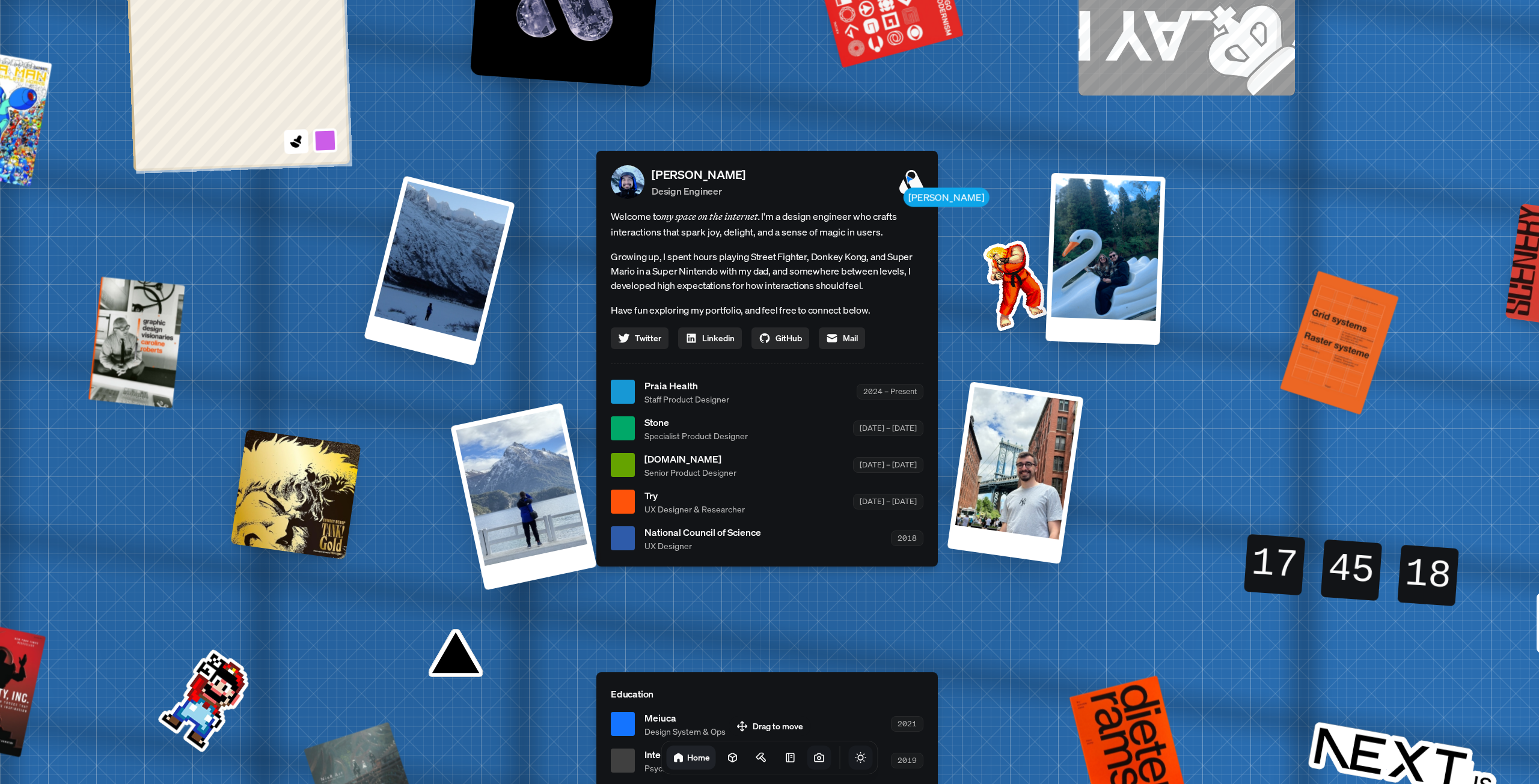
click at [855, 761] on icon "Toggle Theme" at bounding box center [861, 757] width 12 height 12
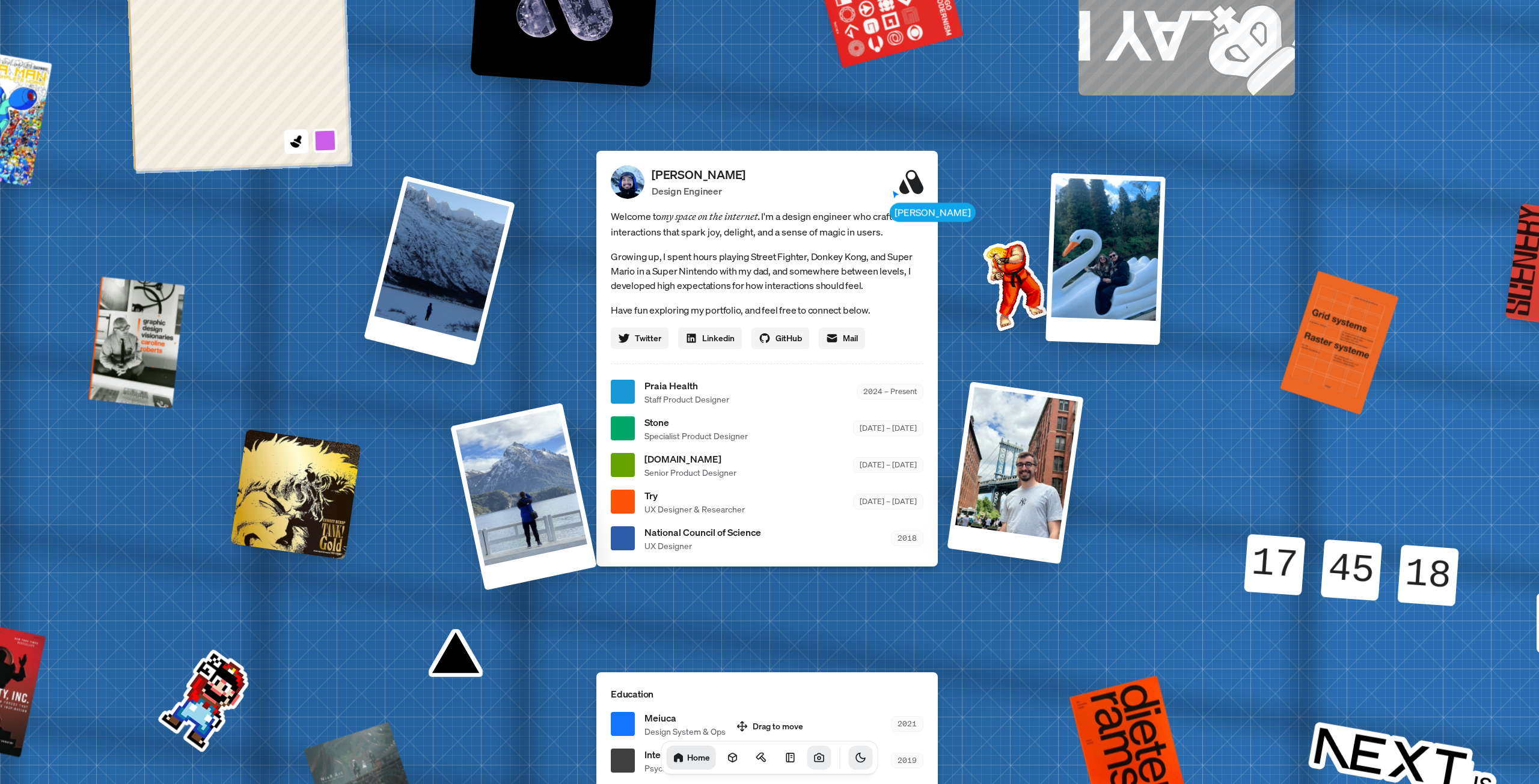
click at [855, 759] on icon "Toggle Theme" at bounding box center [861, 757] width 12 height 12
